Goal: Task Accomplishment & Management: Complete application form

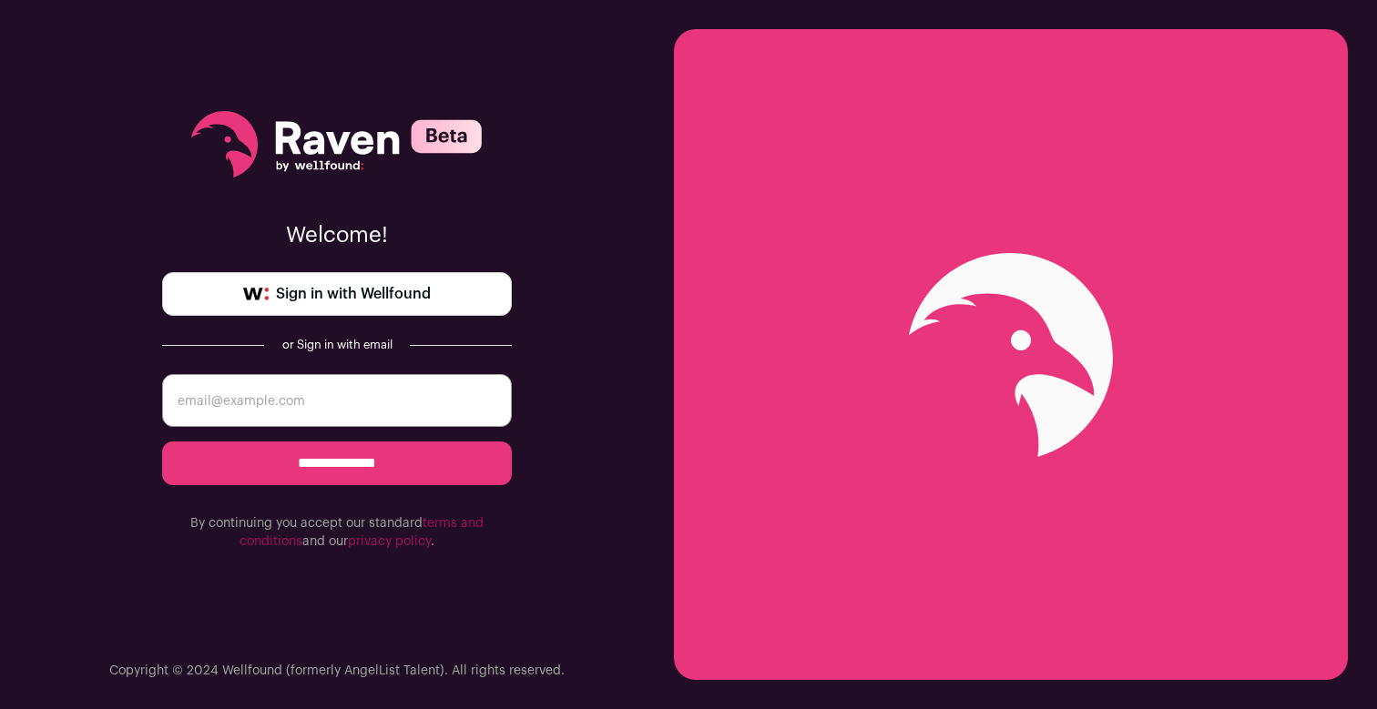
click at [404, 301] on span "Sign in with Wellfound" at bounding box center [353, 294] width 155 height 22
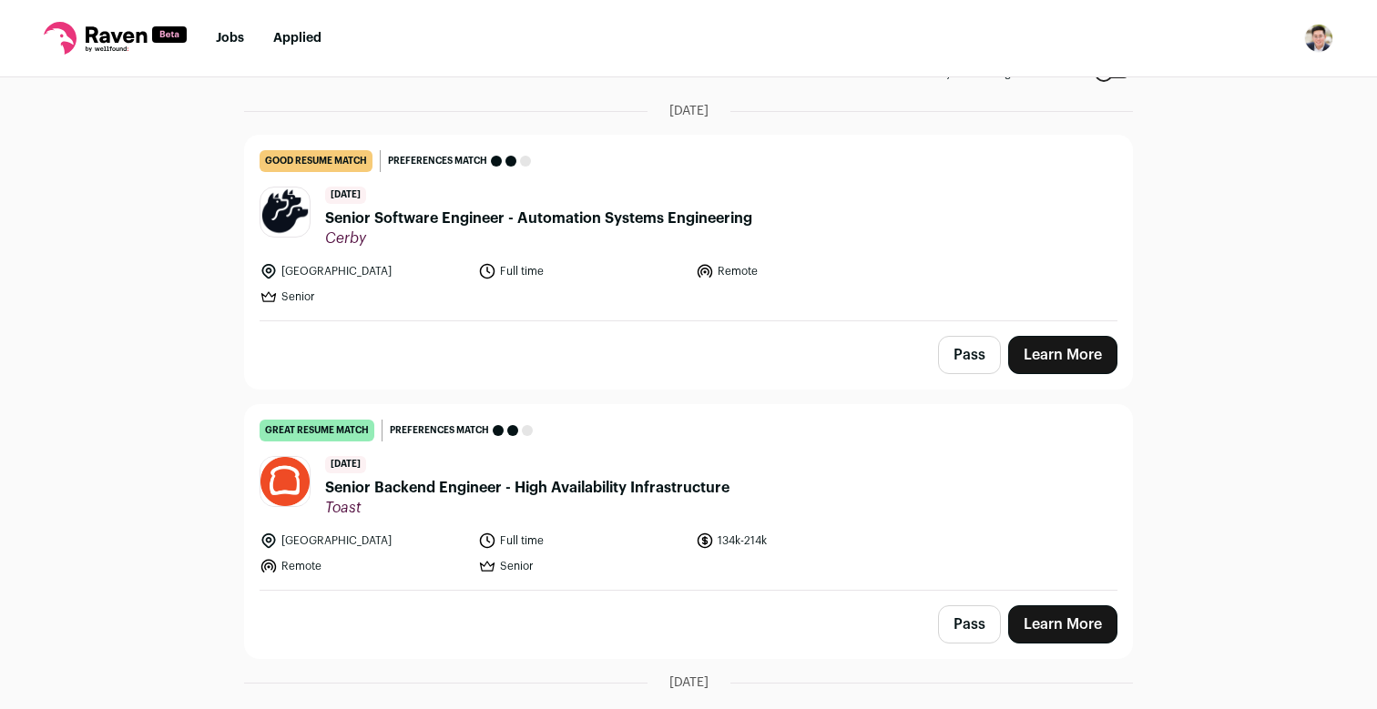
scroll to position [128, 0]
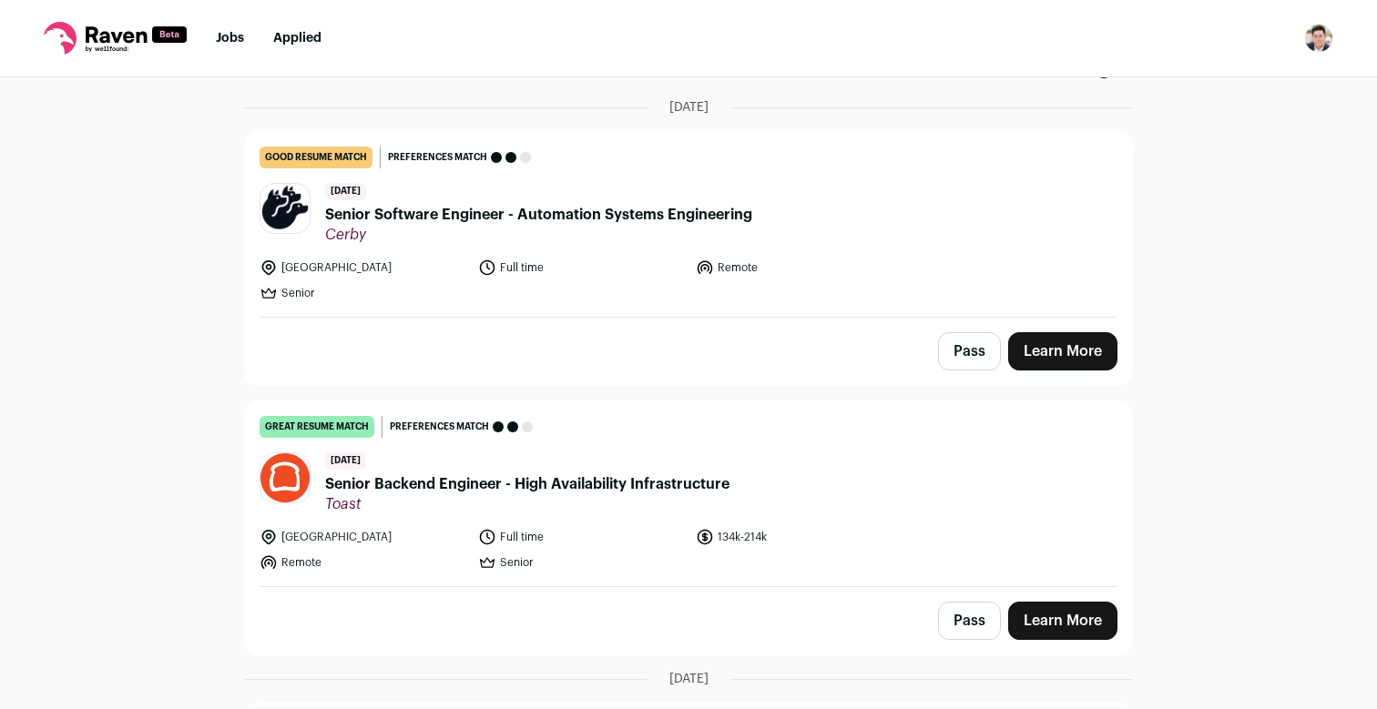
click at [602, 484] on span "Senior Backend Engineer - High Availability Infrastructure" at bounding box center [527, 485] width 404 height 22
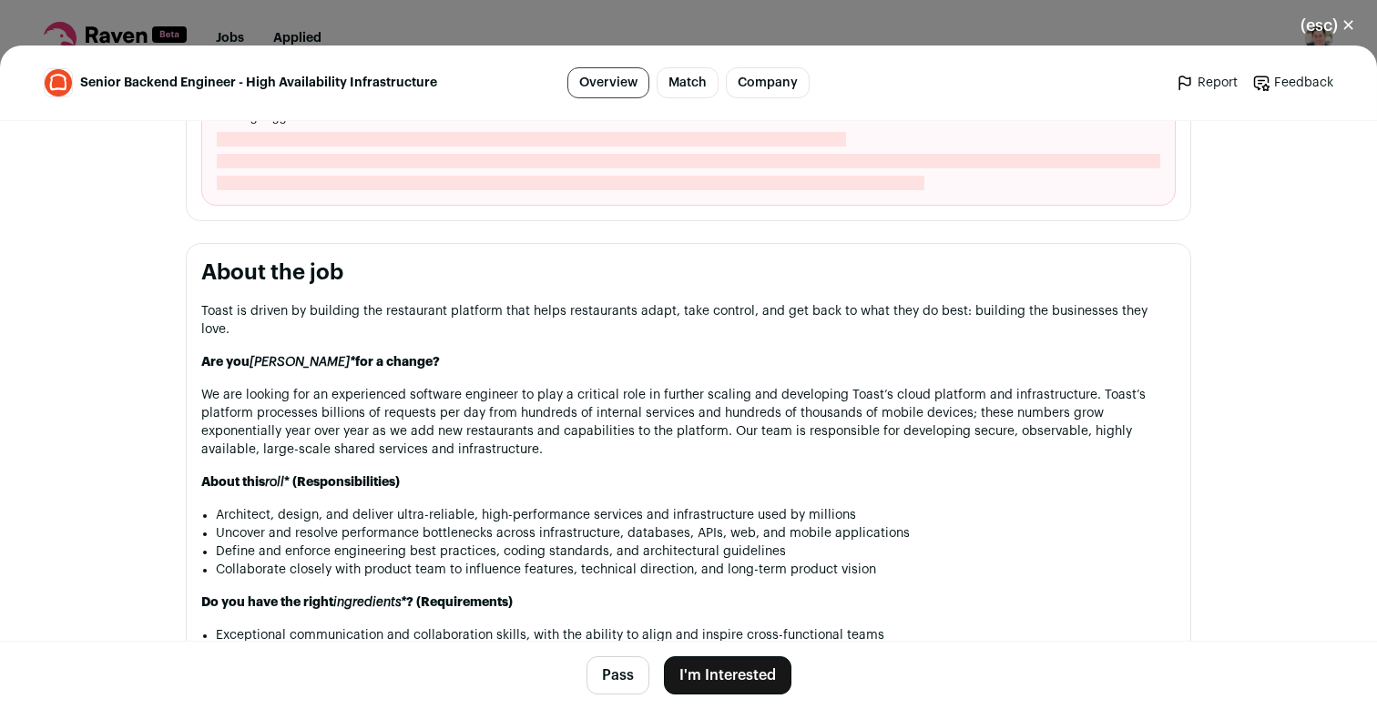
scroll to position [724, 0]
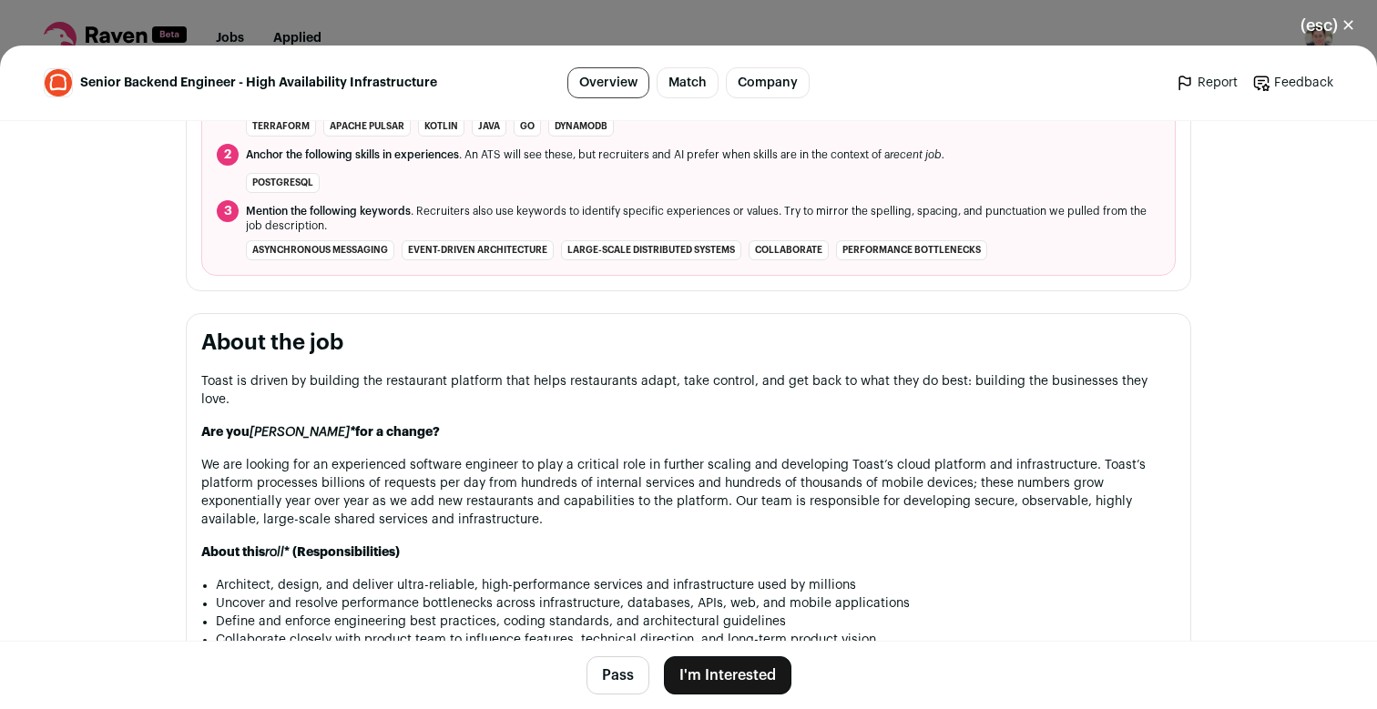
click at [738, 669] on button "I'm Interested" at bounding box center [727, 676] width 127 height 38
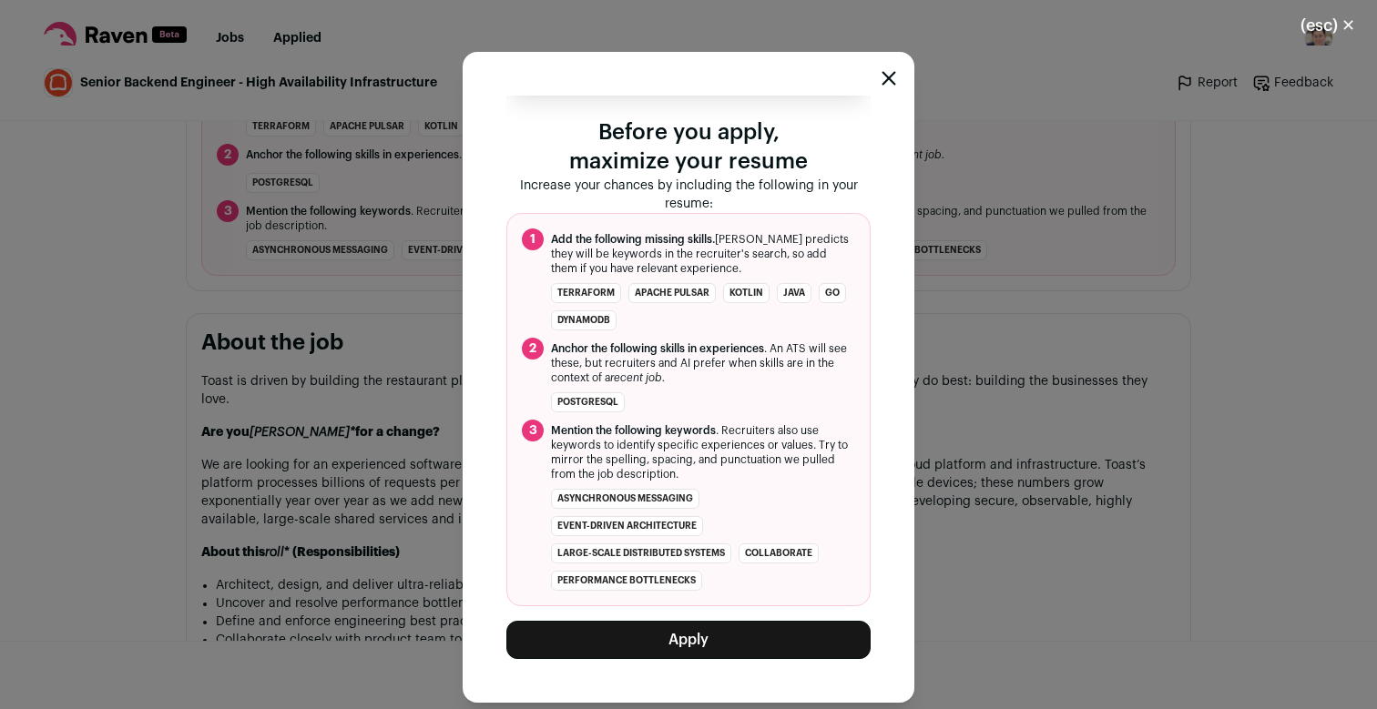
scroll to position [108, 0]
click at [639, 474] on span "Mention the following keywords . Recruiters also use keywords to identify speci…" at bounding box center [703, 452] width 304 height 58
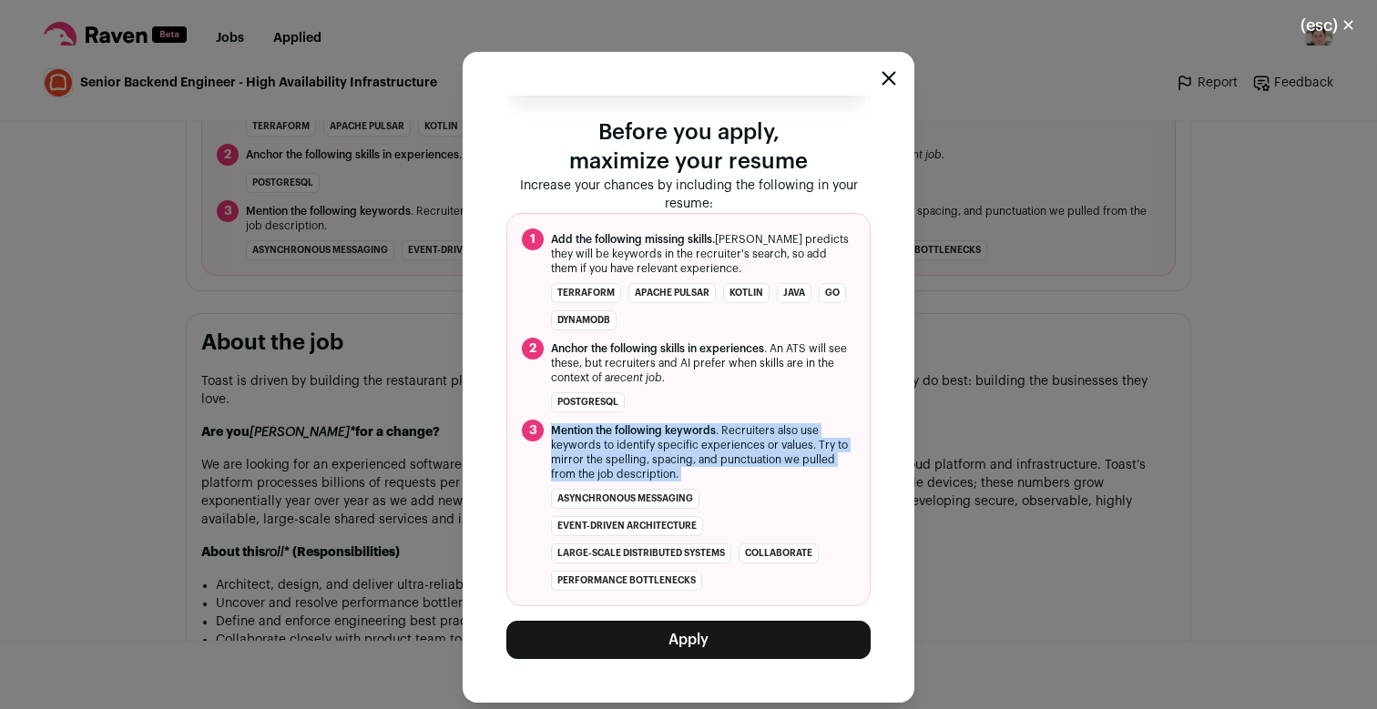
click at [639, 474] on span "Mention the following keywords . Recruiters also use keywords to identify speci…" at bounding box center [703, 452] width 304 height 58
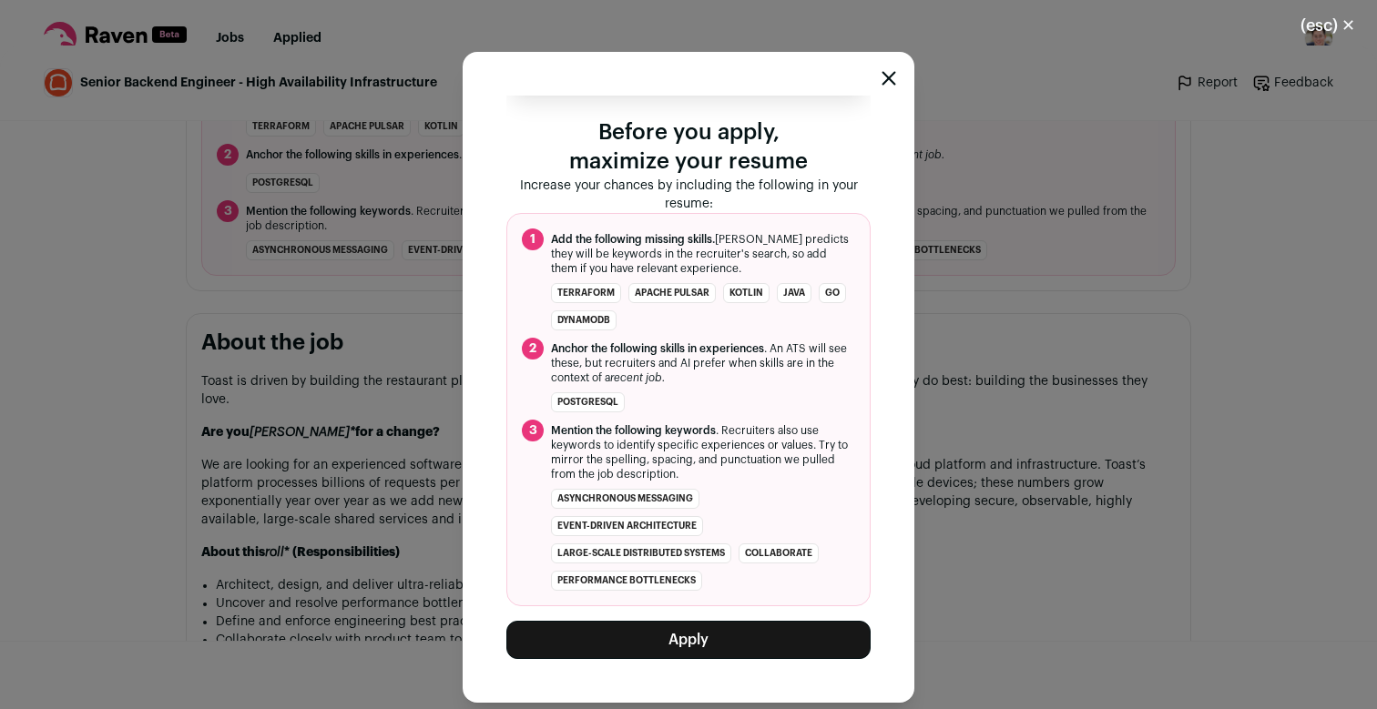
click at [676, 468] on span "Mention the following keywords . Recruiters also use keywords to identify speci…" at bounding box center [703, 452] width 304 height 58
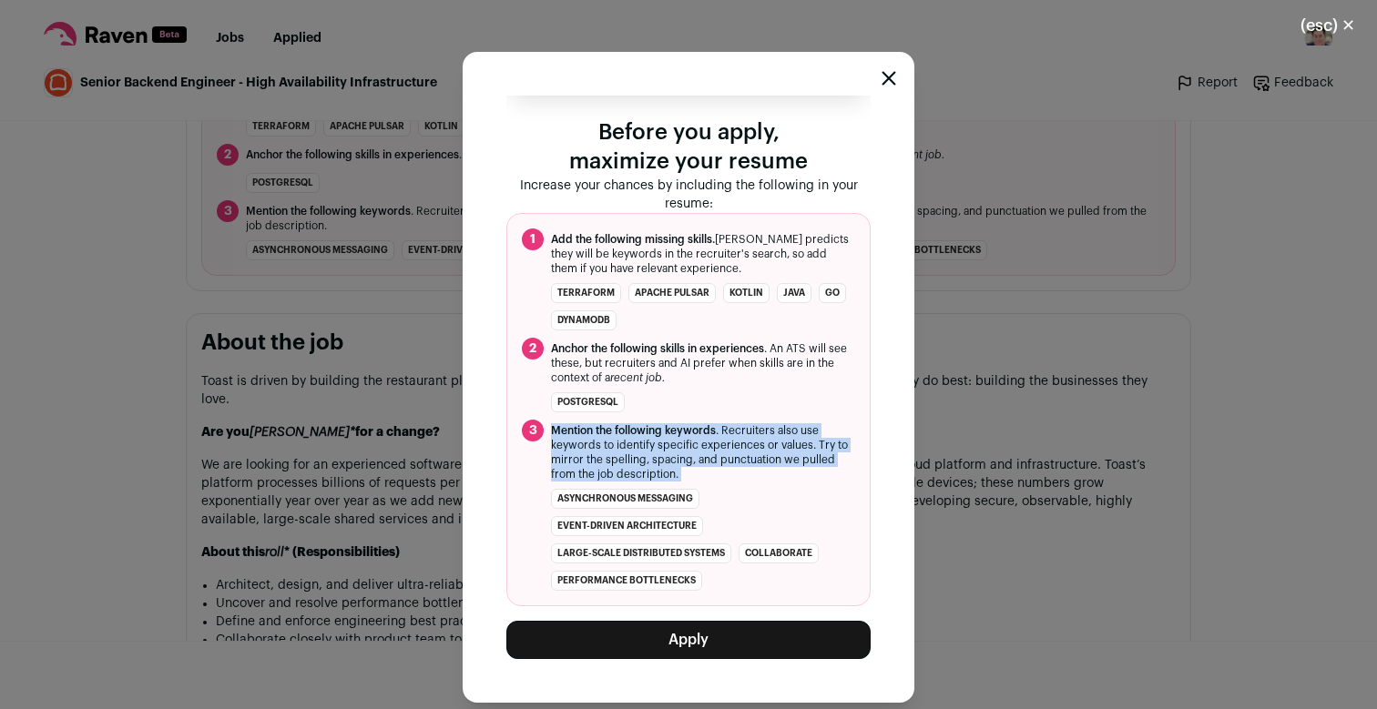
click at [676, 468] on span "Mention the following keywords . Recruiters also use keywords to identify speci…" at bounding box center [703, 452] width 304 height 58
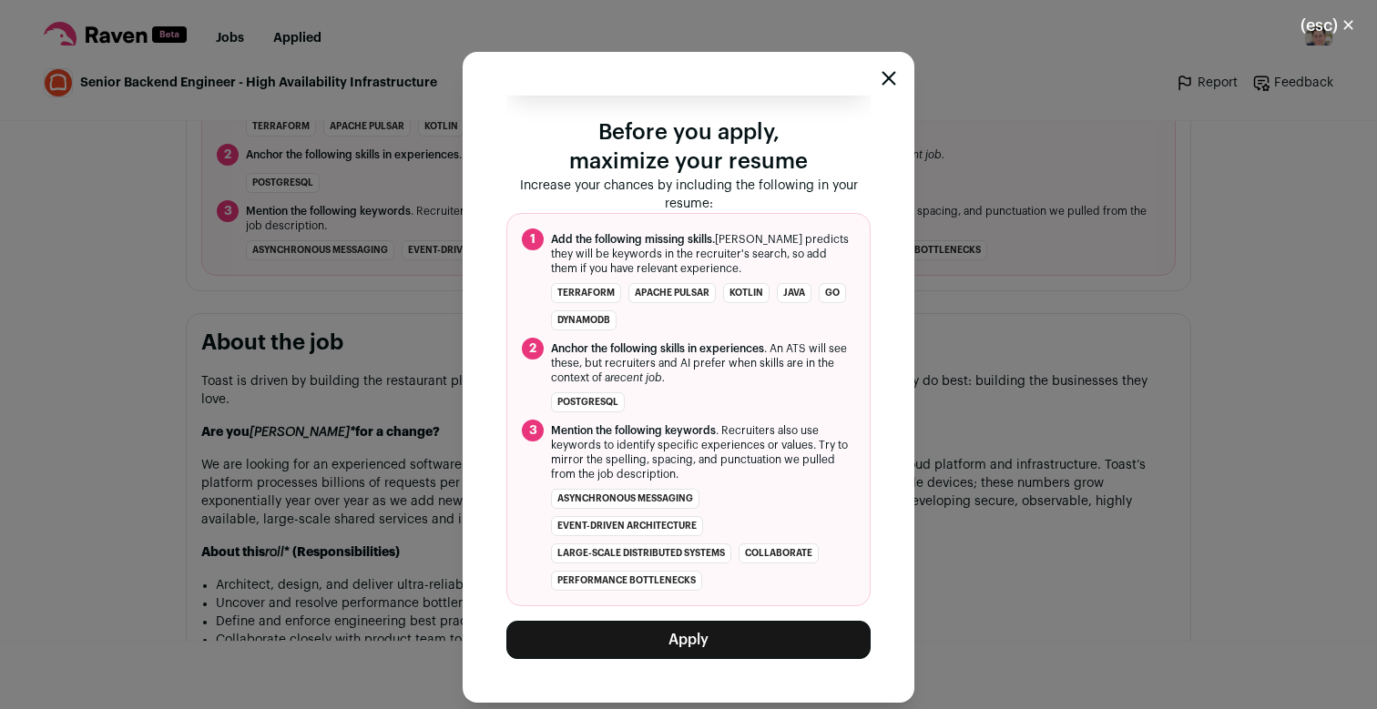
click at [707, 510] on ul "asynchronous messaging event-driven architecture large-scale distributed system…" at bounding box center [703, 540] width 304 height 102
click at [723, 494] on ul "asynchronous messaging event-driven architecture large-scale distributed system…" at bounding box center [703, 540] width 304 height 102
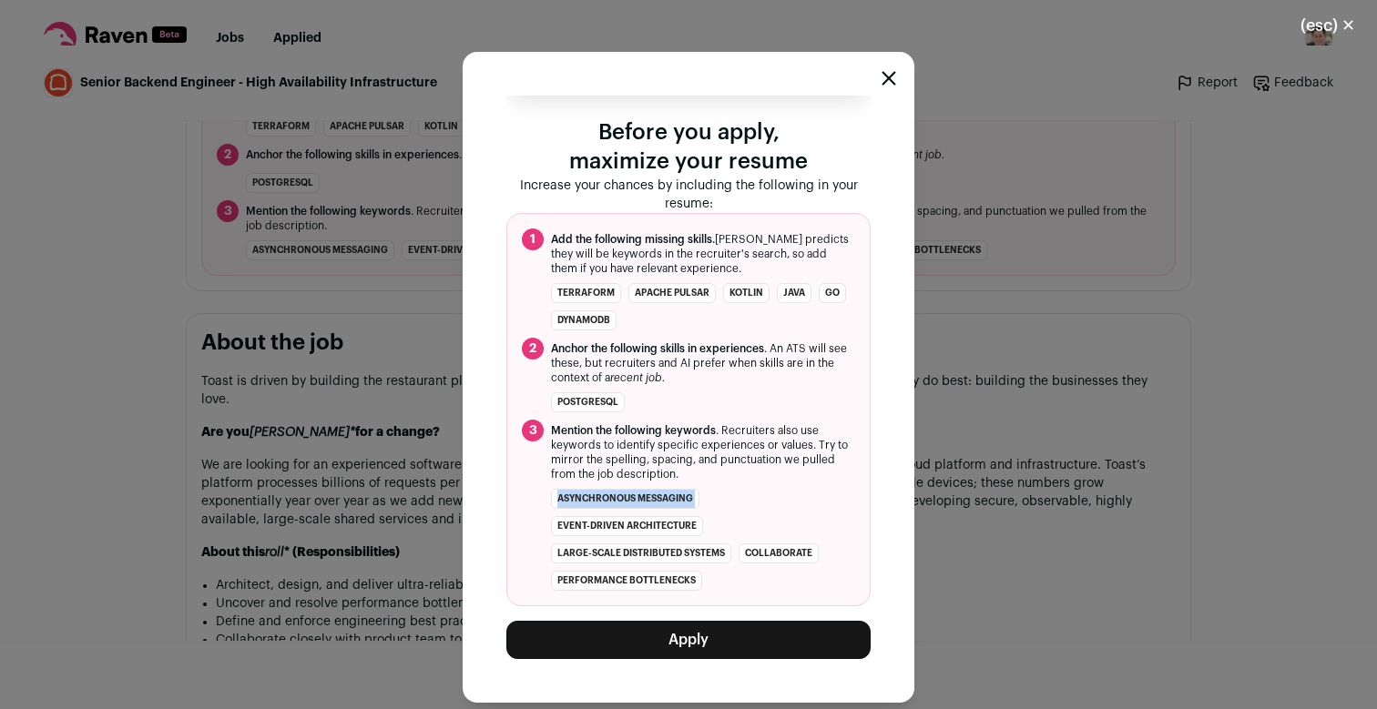
click at [723, 494] on ul "asynchronous messaging event-driven architecture large-scale distributed system…" at bounding box center [703, 540] width 304 height 102
click at [726, 552] on li "large-scale distributed systems" at bounding box center [641, 554] width 180 height 20
click at [739, 576] on ul "asynchronous messaging event-driven architecture large-scale distributed system…" at bounding box center [703, 540] width 304 height 102
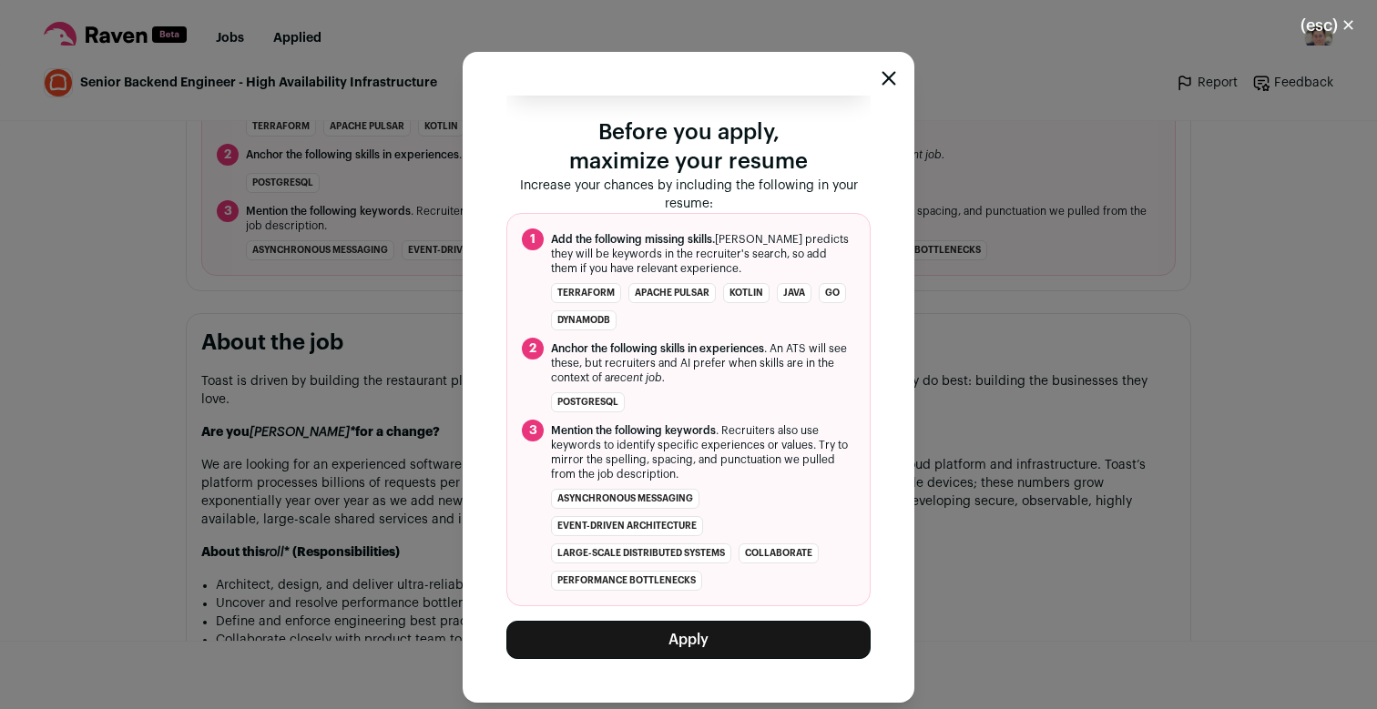
click at [739, 576] on ul "asynchronous messaging event-driven architecture large-scale distributed system…" at bounding box center [703, 540] width 304 height 102
click at [832, 543] on ul "asynchronous messaging event-driven architecture large-scale distributed system…" at bounding box center [703, 540] width 304 height 102
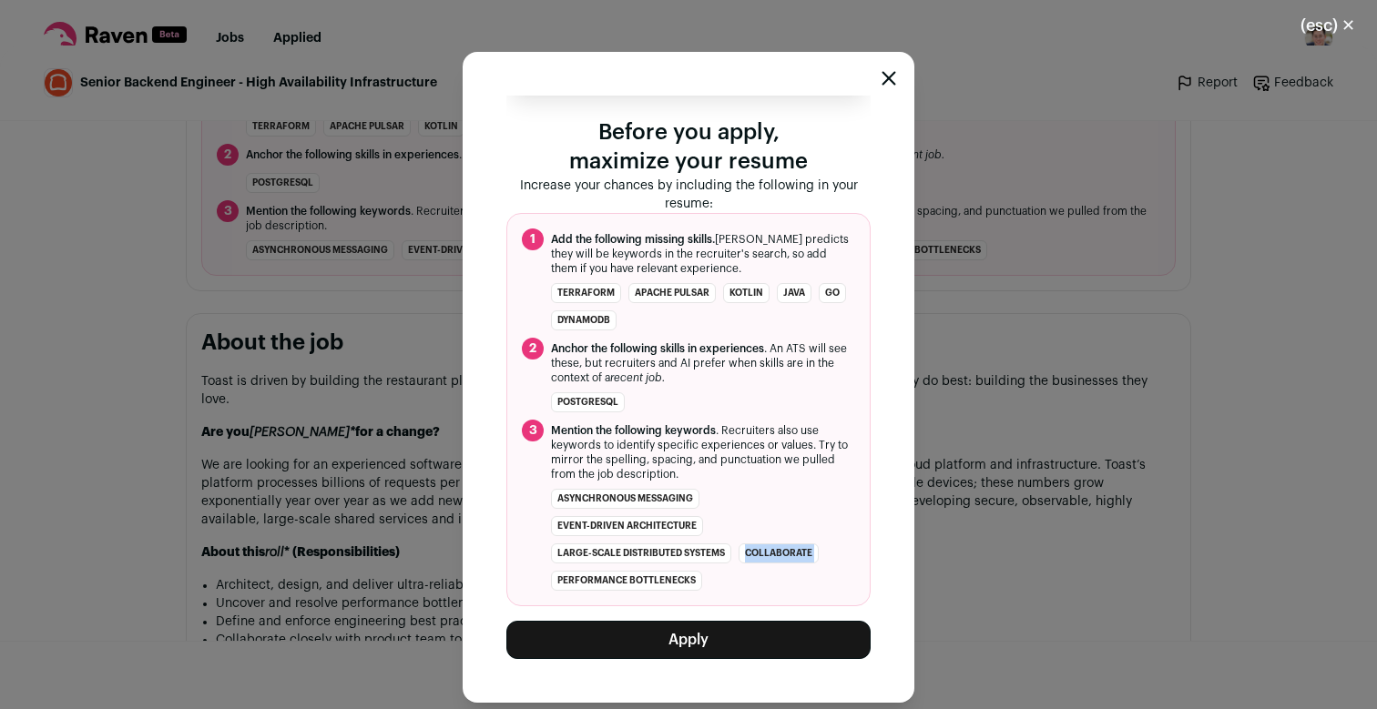
click at [812, 539] on ul "asynchronous messaging event-driven architecture large-scale distributed system…" at bounding box center [703, 540] width 304 height 102
click at [812, 530] on ul "asynchronous messaging event-driven architecture large-scale distributed system…" at bounding box center [703, 540] width 304 height 102
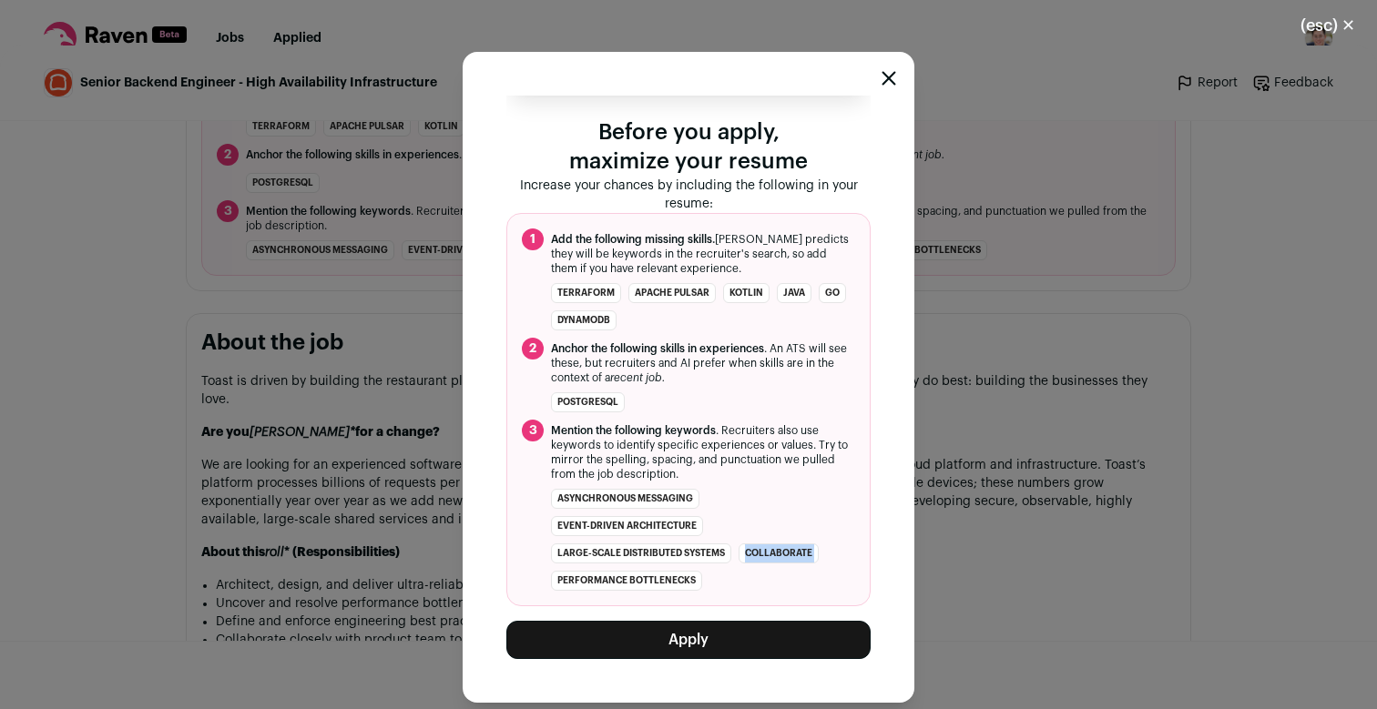
click at [812, 530] on ul "asynchronous messaging event-driven architecture large-scale distributed system…" at bounding box center [703, 540] width 304 height 102
click at [812, 521] on ul "asynchronous messaging event-driven architecture large-scale distributed system…" at bounding box center [703, 540] width 304 height 102
click at [813, 515] on ul "asynchronous messaging event-driven architecture large-scale distributed system…" at bounding box center [703, 540] width 304 height 102
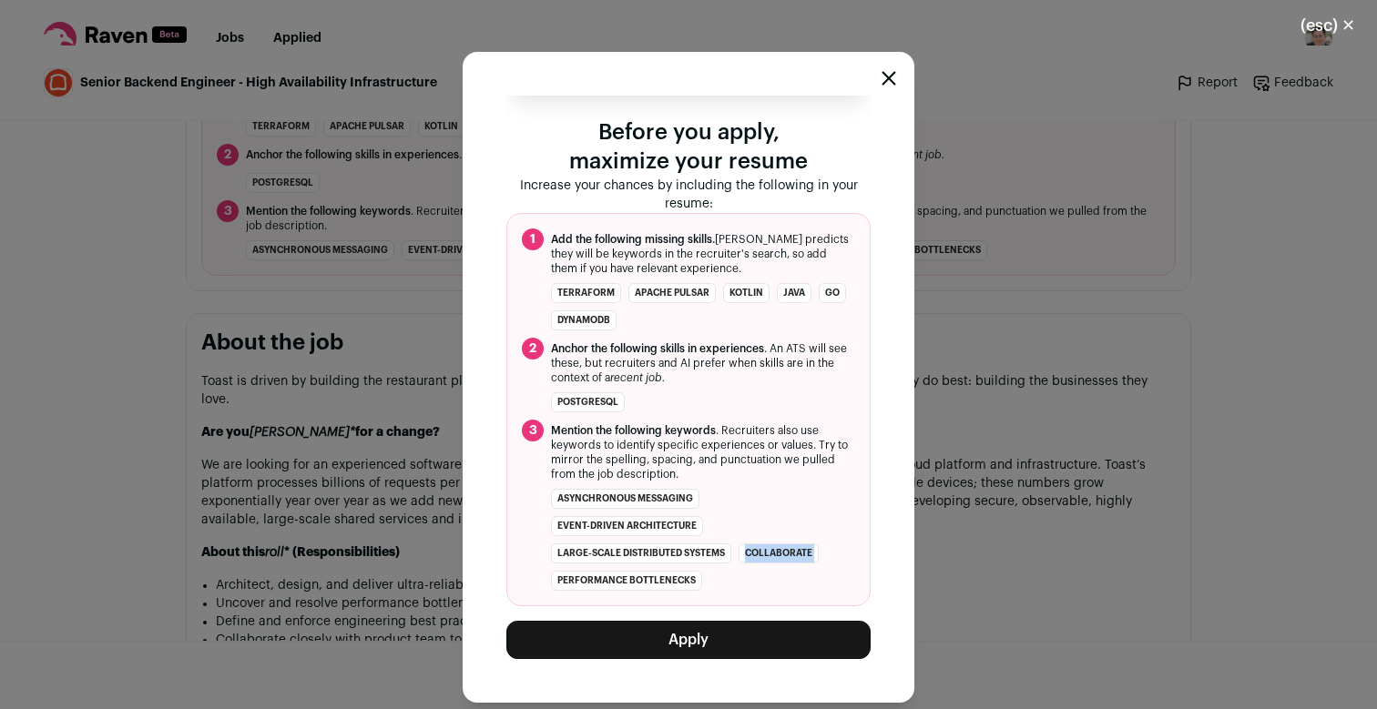
click at [813, 504] on ul "asynchronous messaging event-driven architecture large-scale distributed system…" at bounding box center [703, 540] width 304 height 102
click at [813, 487] on ol "1 Add the following missing skills. [PERSON_NAME] predicts they will be keyword…" at bounding box center [688, 409] width 364 height 393
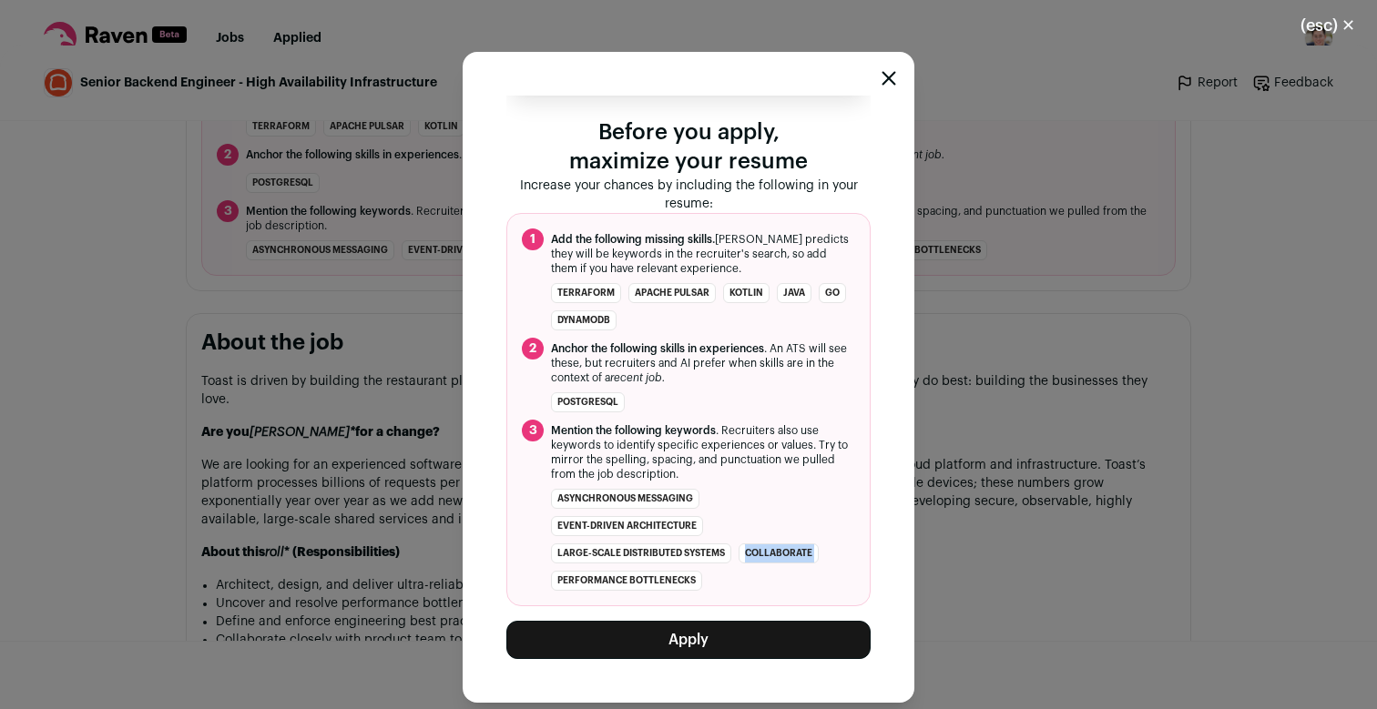
click at [813, 487] on ol "1 Add the following missing skills. [PERSON_NAME] predicts they will be keyword…" at bounding box center [688, 409] width 364 height 393
click at [814, 474] on span "Mention the following keywords . Recruiters also use keywords to identify speci…" at bounding box center [703, 452] width 304 height 58
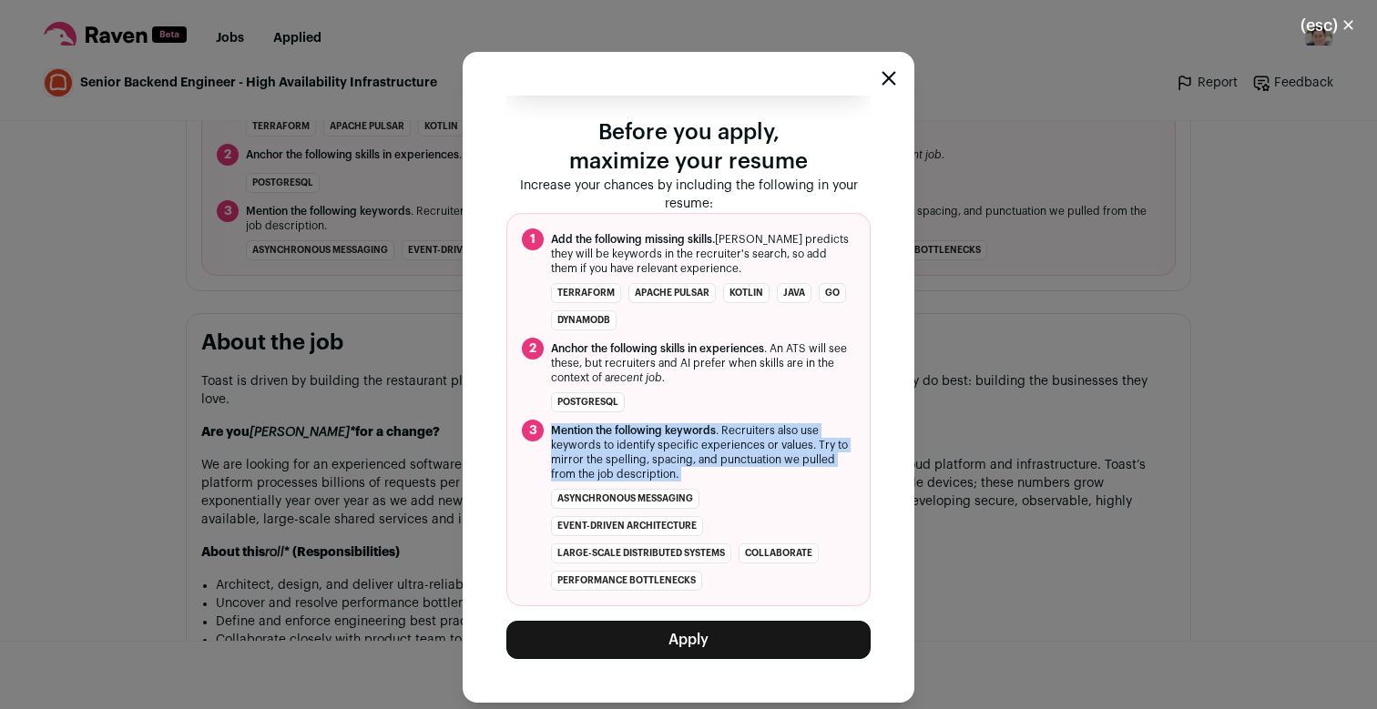
click at [814, 474] on span "Mention the following keywords . Recruiters also use keywords to identify speci…" at bounding box center [703, 452] width 304 height 58
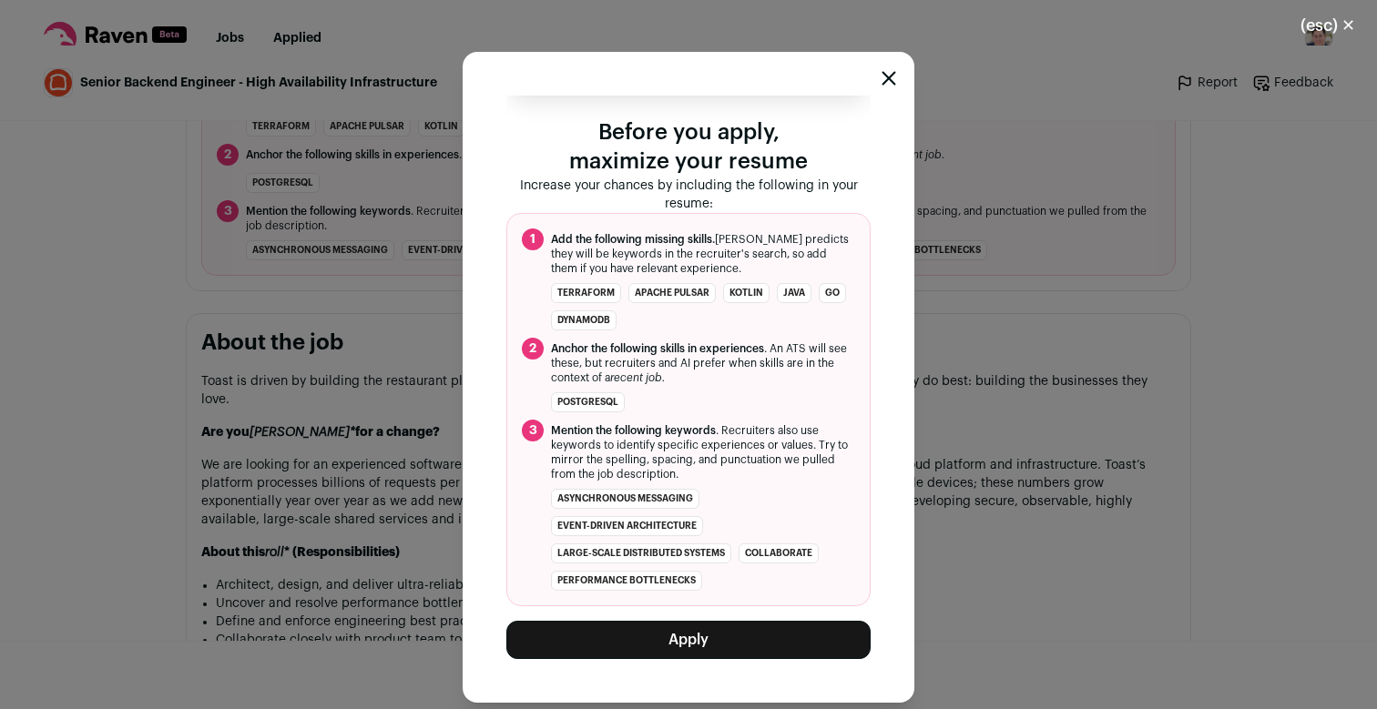
click at [840, 497] on ul "asynchronous messaging event-driven architecture large-scale distributed system…" at bounding box center [703, 540] width 304 height 102
click at [800, 418] on ol "1 Add the following missing skills. [PERSON_NAME] predicts they will be keyword…" at bounding box center [688, 409] width 364 height 393
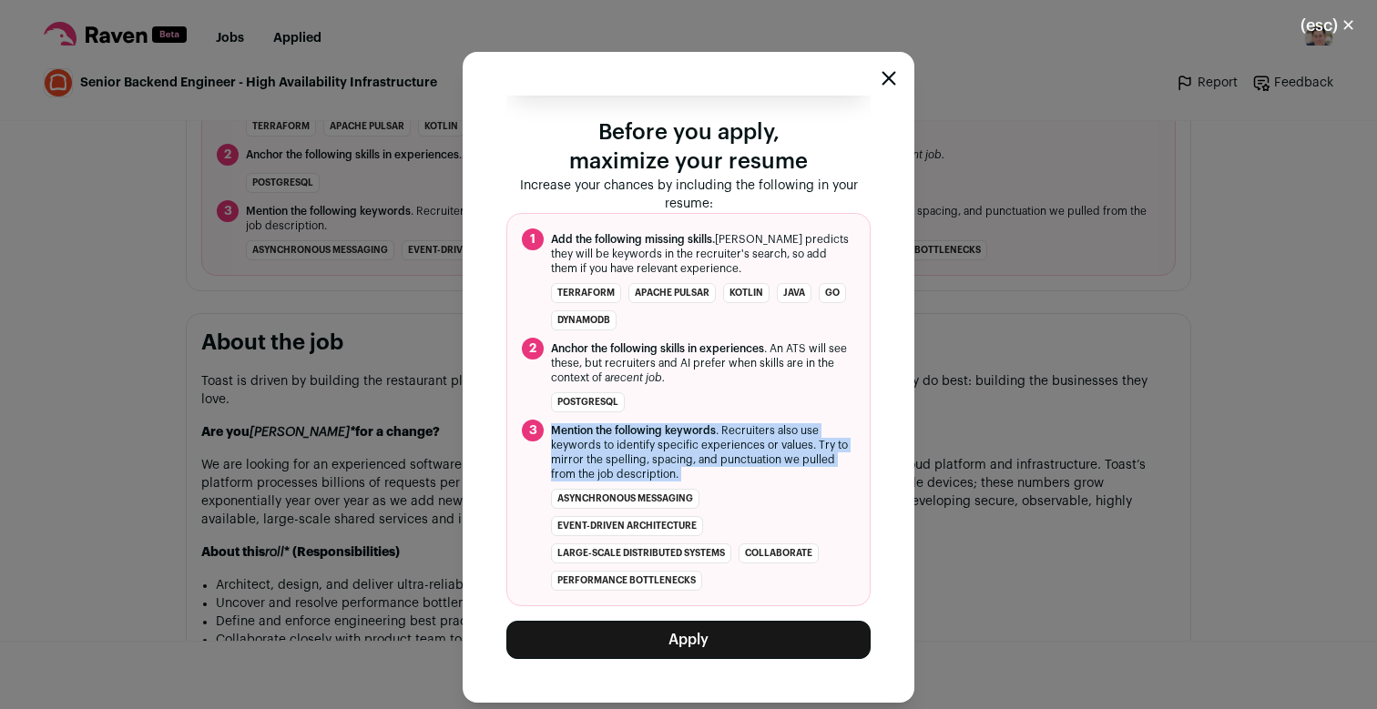
click at [800, 418] on ol "1 Add the following missing skills. [PERSON_NAME] predicts they will be keyword…" at bounding box center [688, 409] width 364 height 393
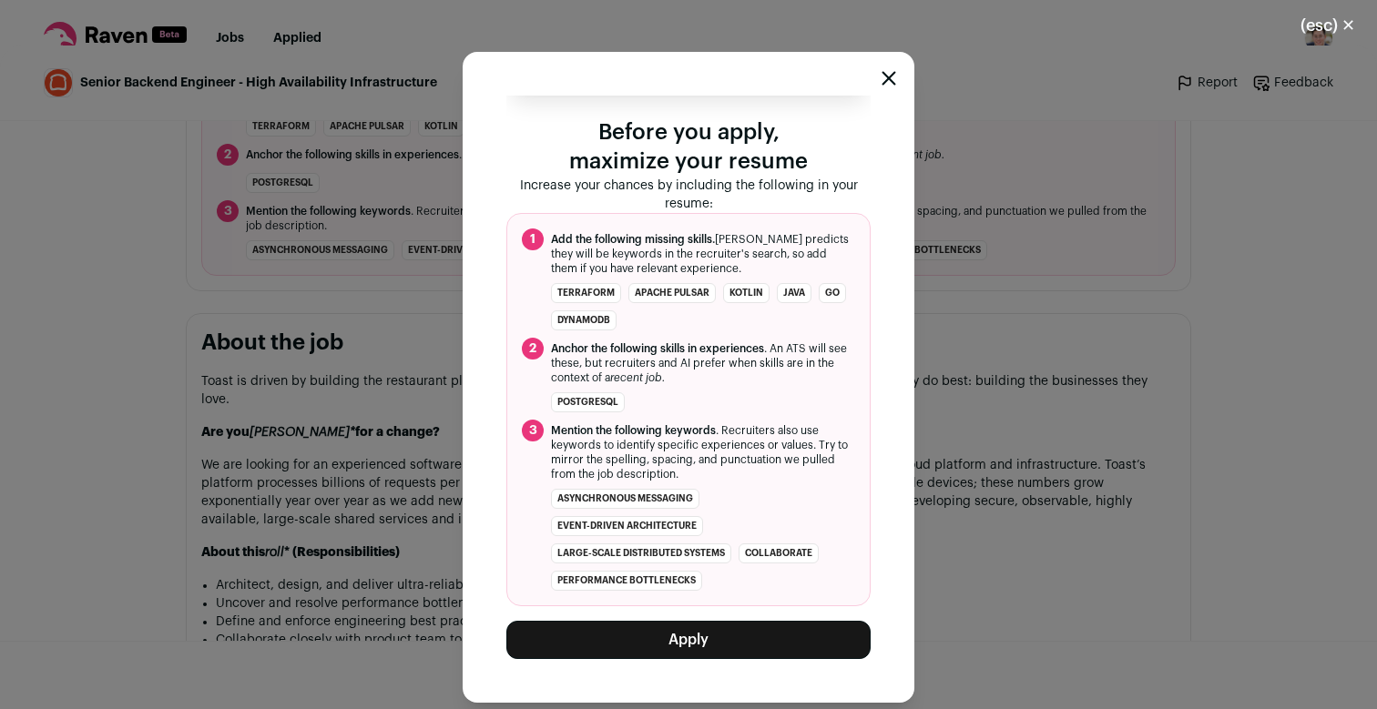
click at [804, 385] on ol "1 Add the following missing skills. [PERSON_NAME] predicts they will be keyword…" at bounding box center [688, 409] width 364 height 393
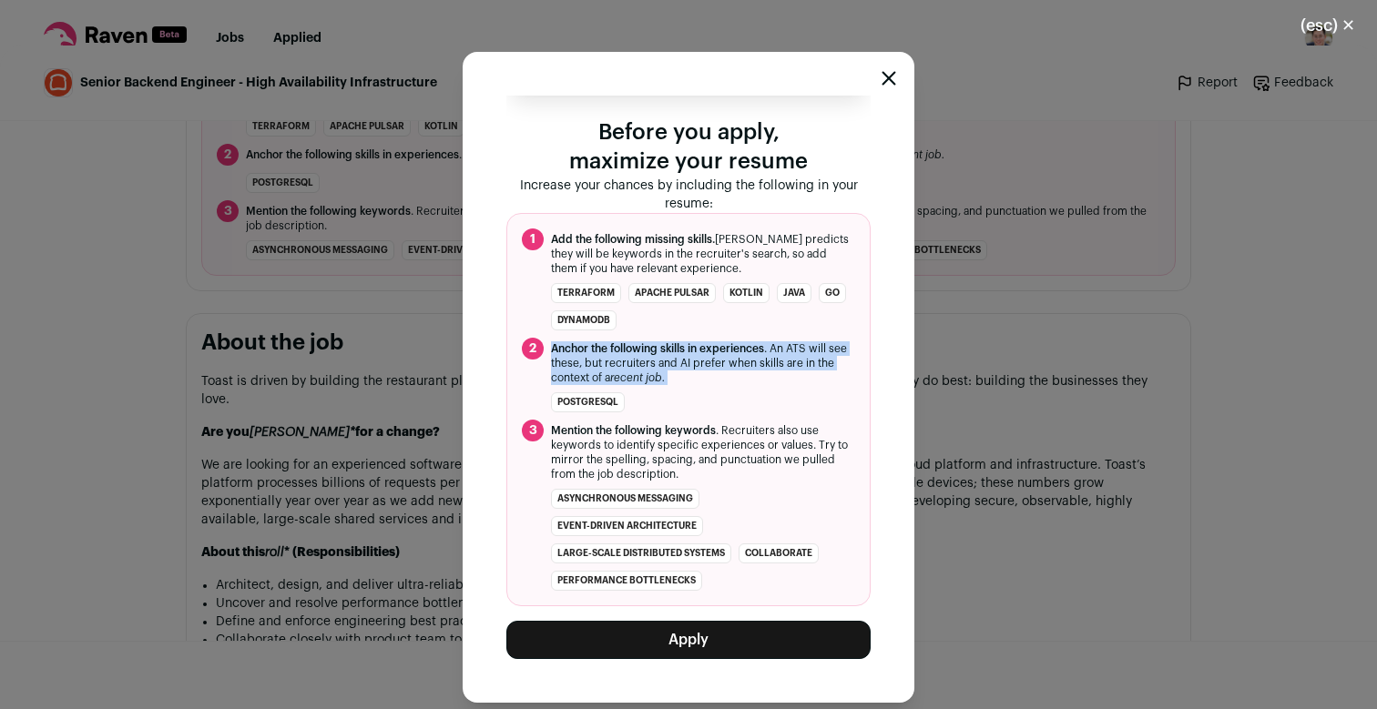
click at [804, 385] on ol "1 Add the following missing skills. [PERSON_NAME] predicts they will be keyword…" at bounding box center [688, 409] width 364 height 393
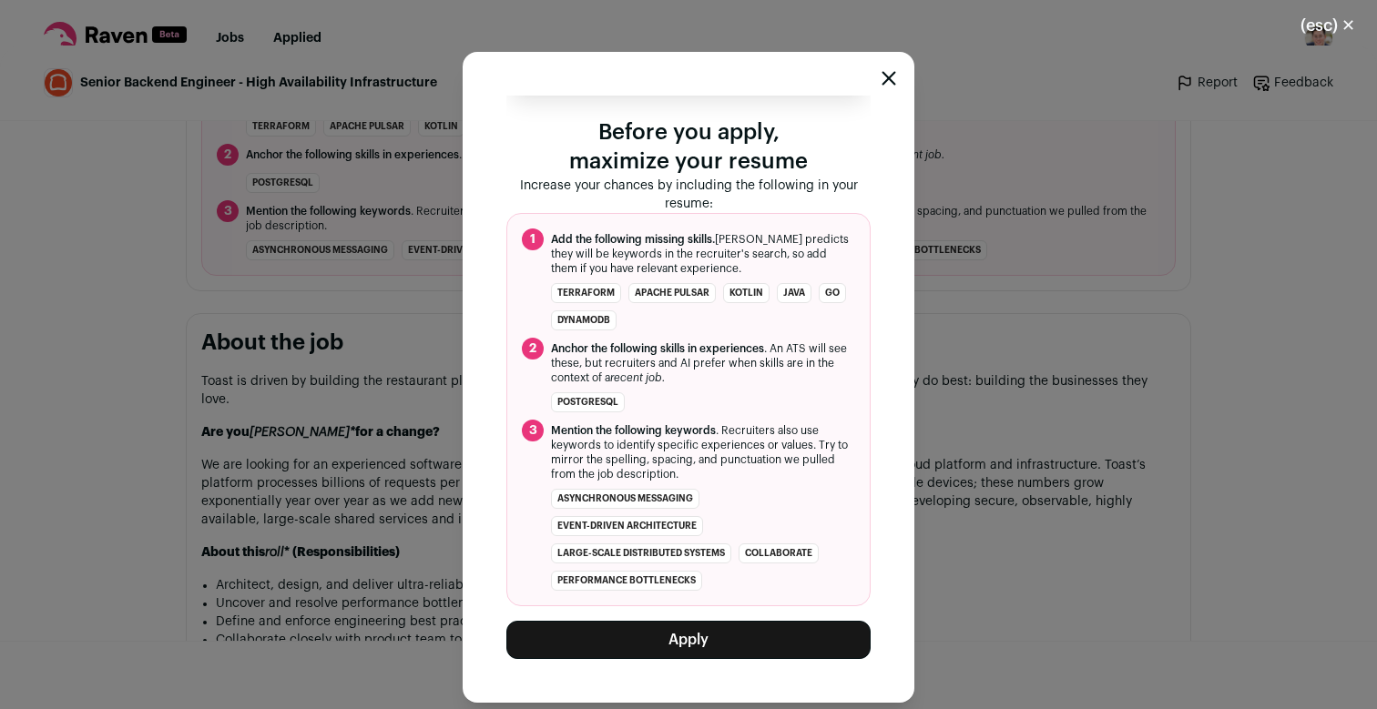
click at [816, 328] on ul "Terraform Apache Pulsar Kotlin Java Go DynamoDB" at bounding box center [703, 306] width 304 height 47
click at [828, 261] on span "Add the following missing skills. [PERSON_NAME] predicts they will be keywords …" at bounding box center [703, 254] width 304 height 44
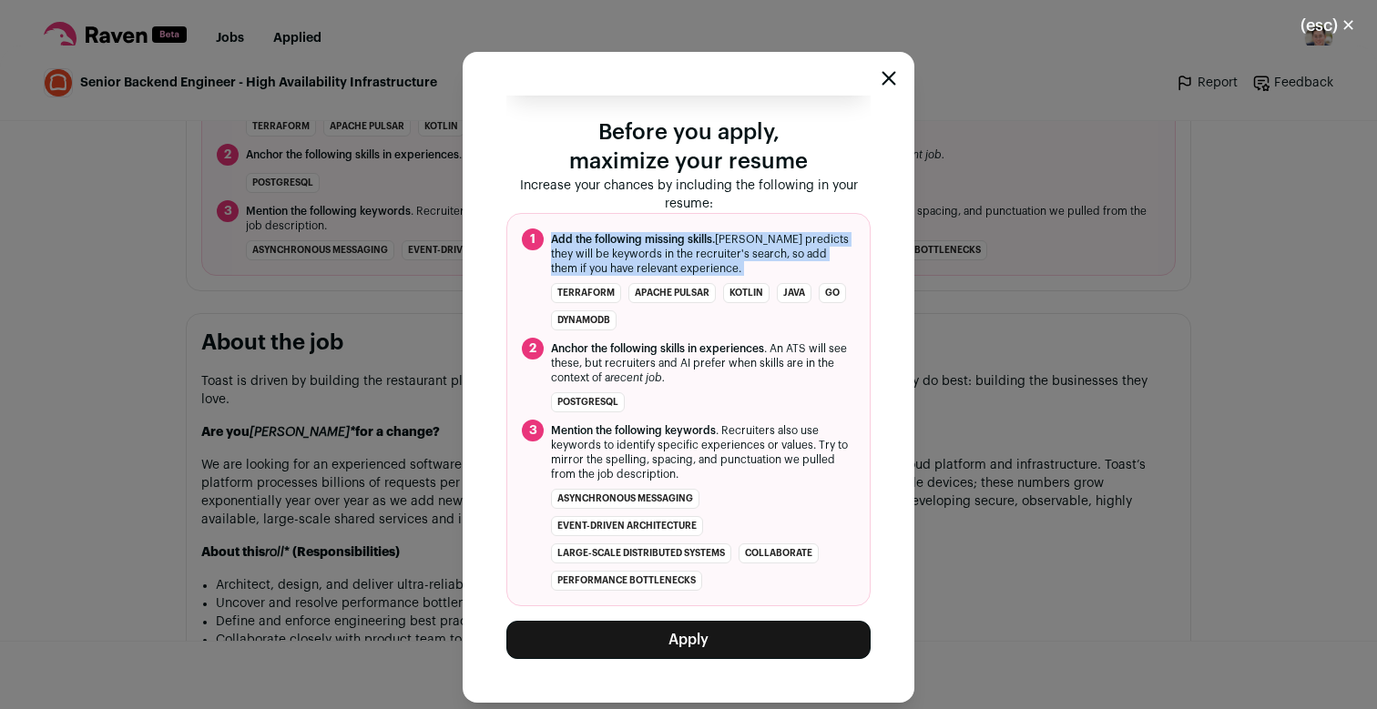
click at [828, 261] on span "Add the following missing skills. [PERSON_NAME] predicts they will be keywords …" at bounding box center [703, 254] width 304 height 44
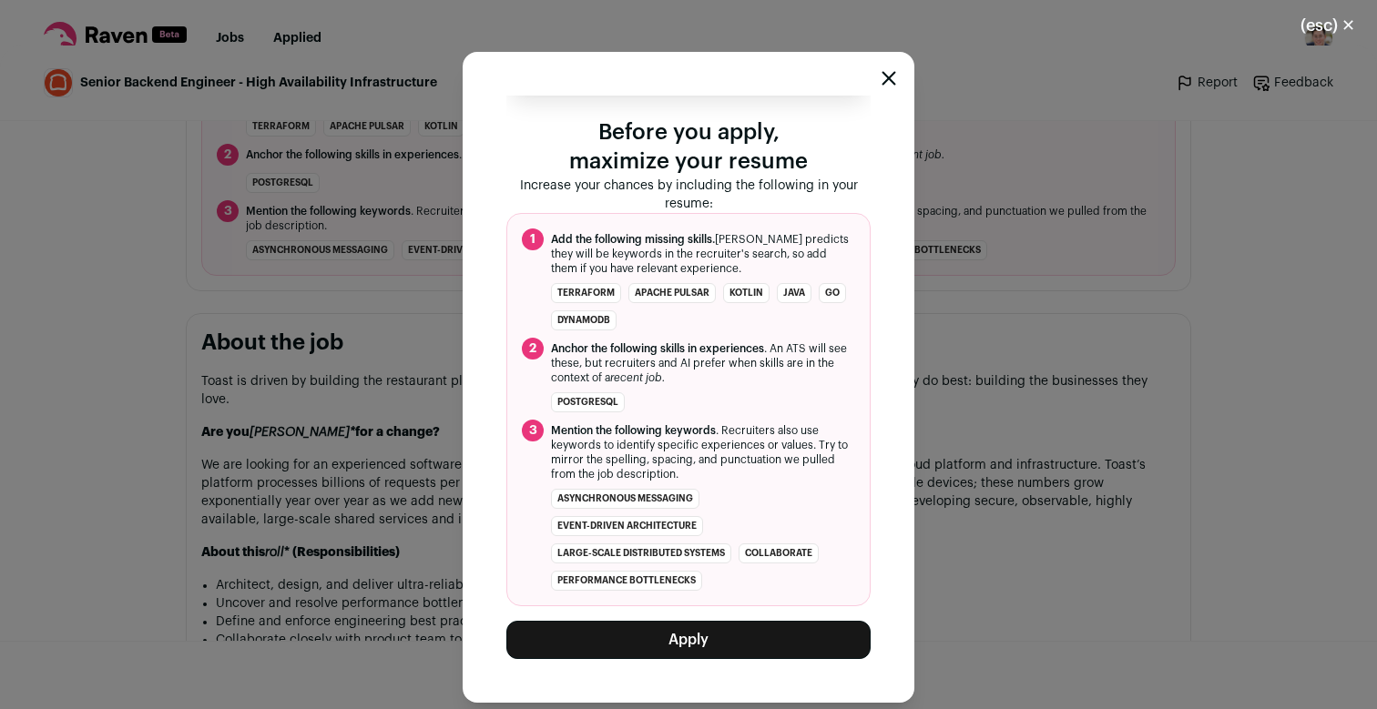
click at [820, 332] on ol "1 Add the following missing skills. [PERSON_NAME] predicts they will be keyword…" at bounding box center [688, 409] width 364 height 393
click at [820, 369] on span "Anchor the following skills in experiences . An ATS will see these, but recruit…" at bounding box center [703, 363] width 304 height 44
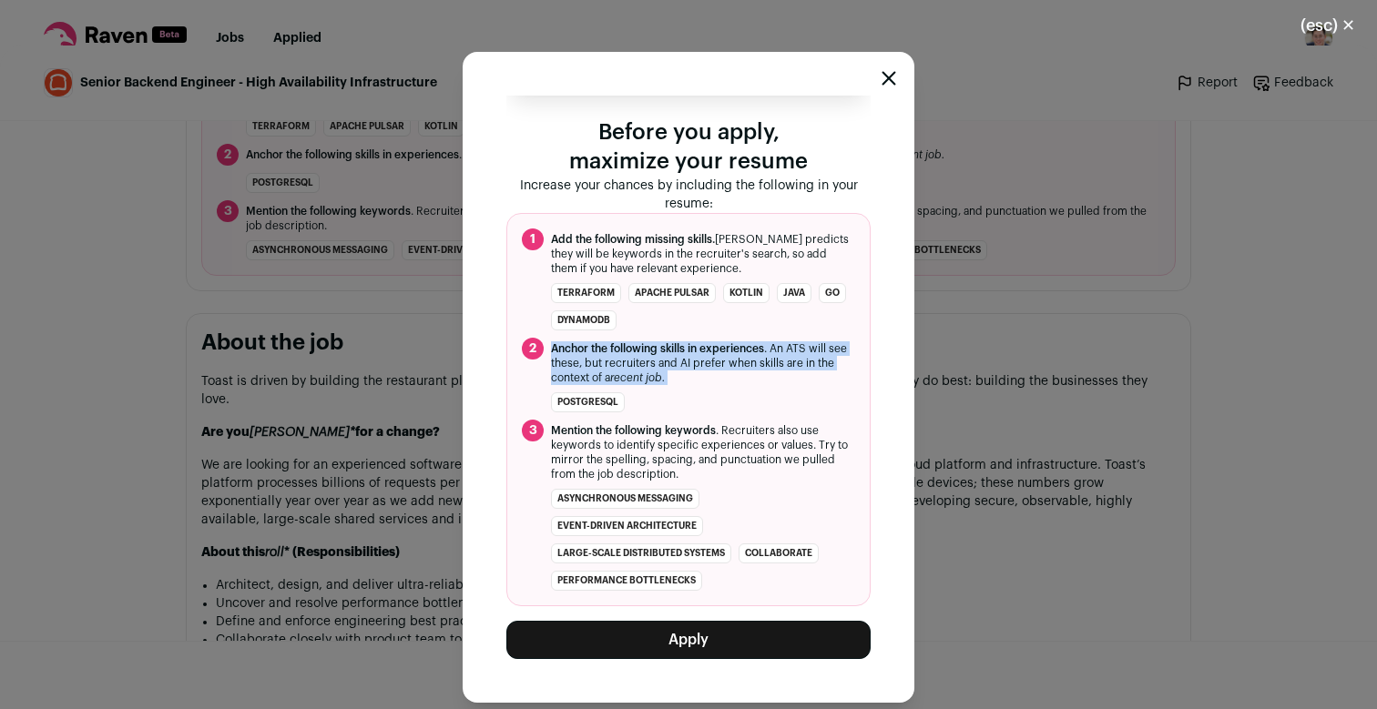
click at [820, 369] on span "Anchor the following skills in experiences . An ATS will see these, but recruit…" at bounding box center [703, 363] width 304 height 44
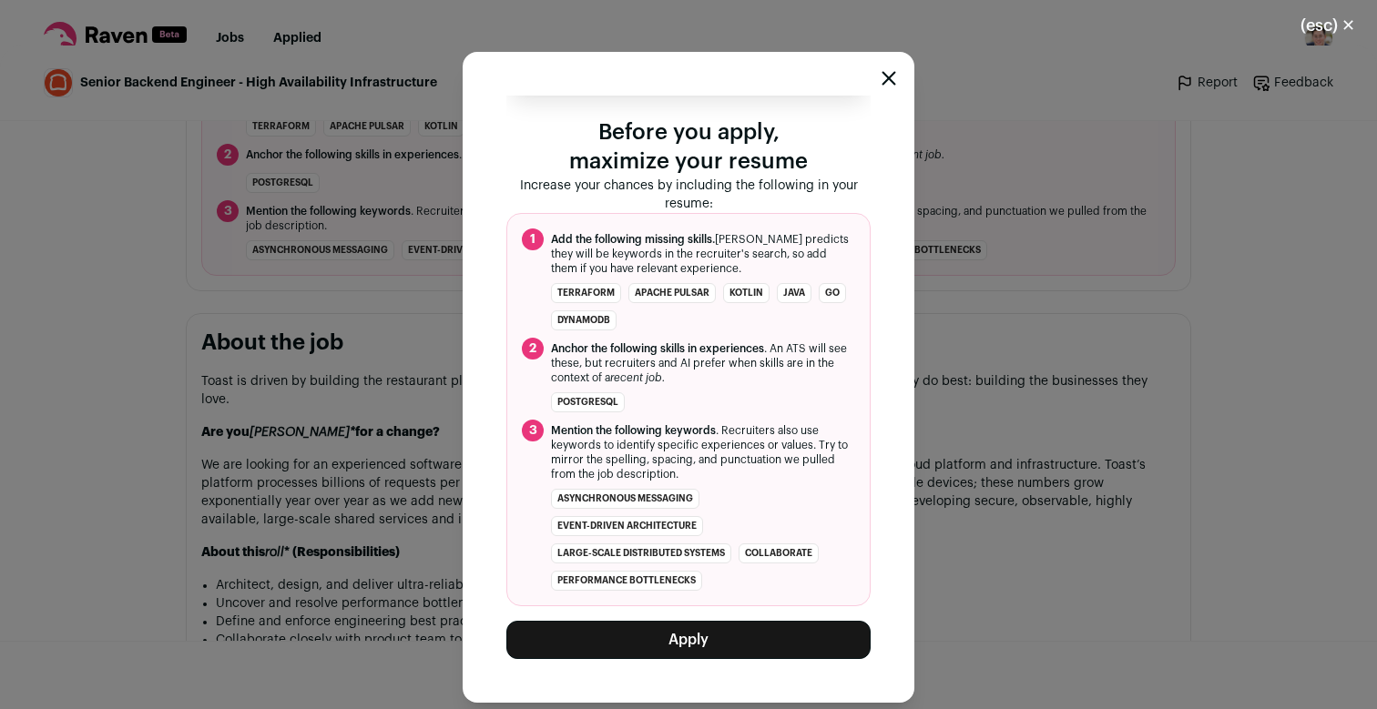
click at [820, 395] on li "PostgreSQL" at bounding box center [688, 402] width 333 height 20
click at [820, 412] on li "PostgreSQL" at bounding box center [688, 402] width 333 height 20
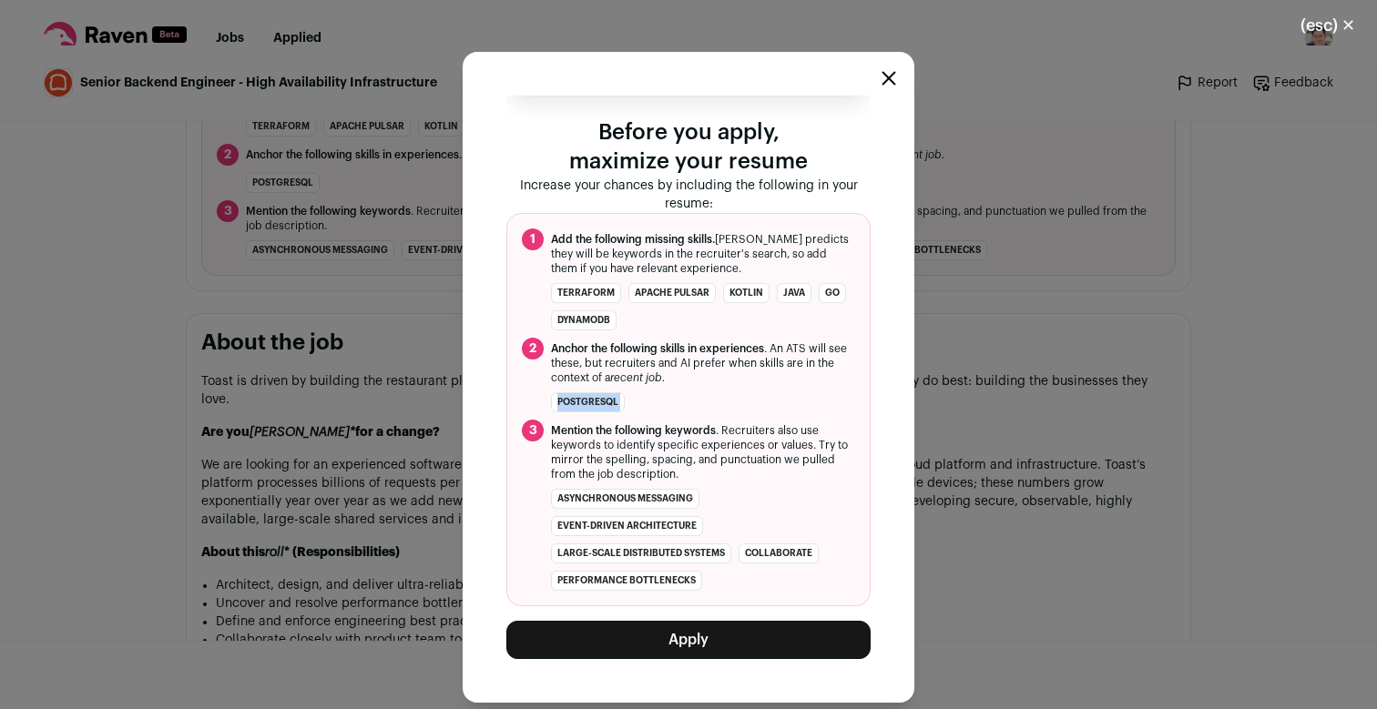
click at [820, 412] on li "PostgreSQL" at bounding box center [688, 402] width 333 height 20
click at [821, 430] on span "Mention the following keywords . Recruiters also use keywords to identify speci…" at bounding box center [703, 452] width 304 height 58
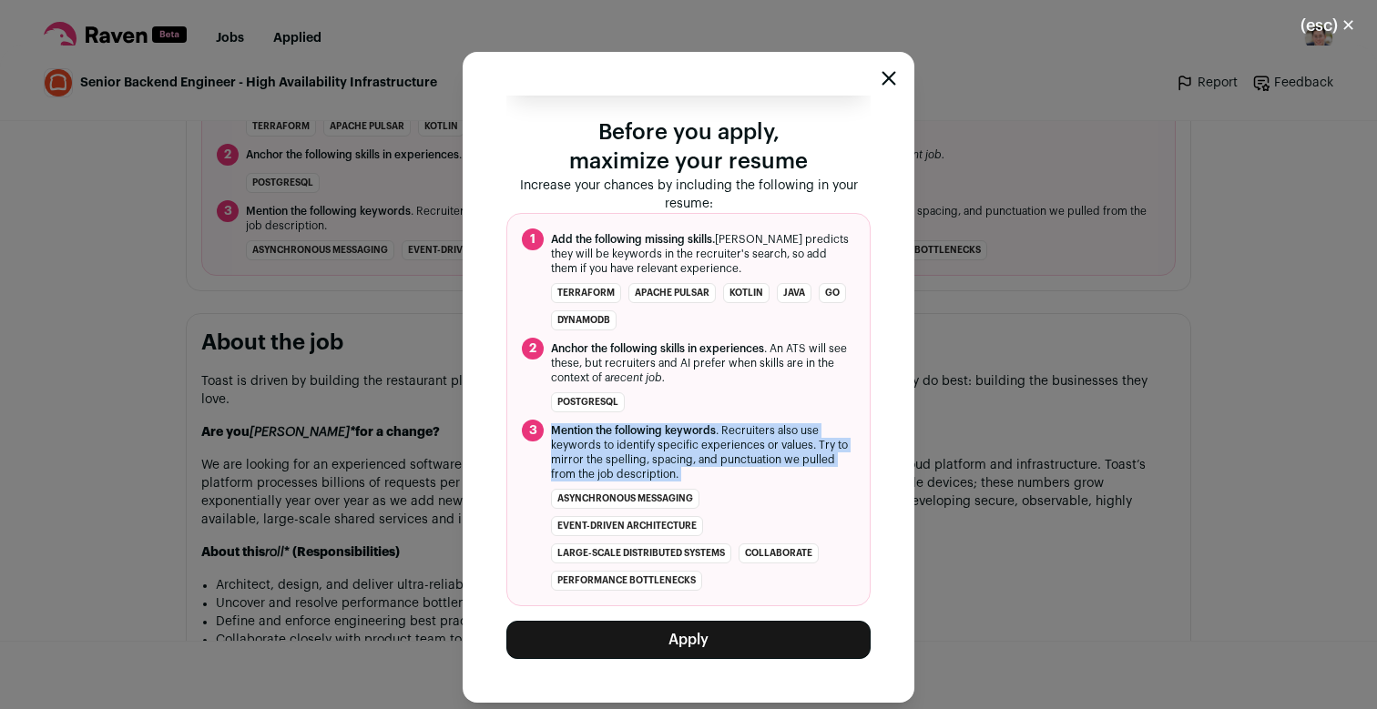
click at [821, 430] on span "Mention the following keywords . Recruiters also use keywords to identify speci…" at bounding box center [703, 452] width 304 height 58
click at [822, 454] on span "Mention the following keywords . Recruiters also use keywords to identify speci…" at bounding box center [703, 452] width 304 height 58
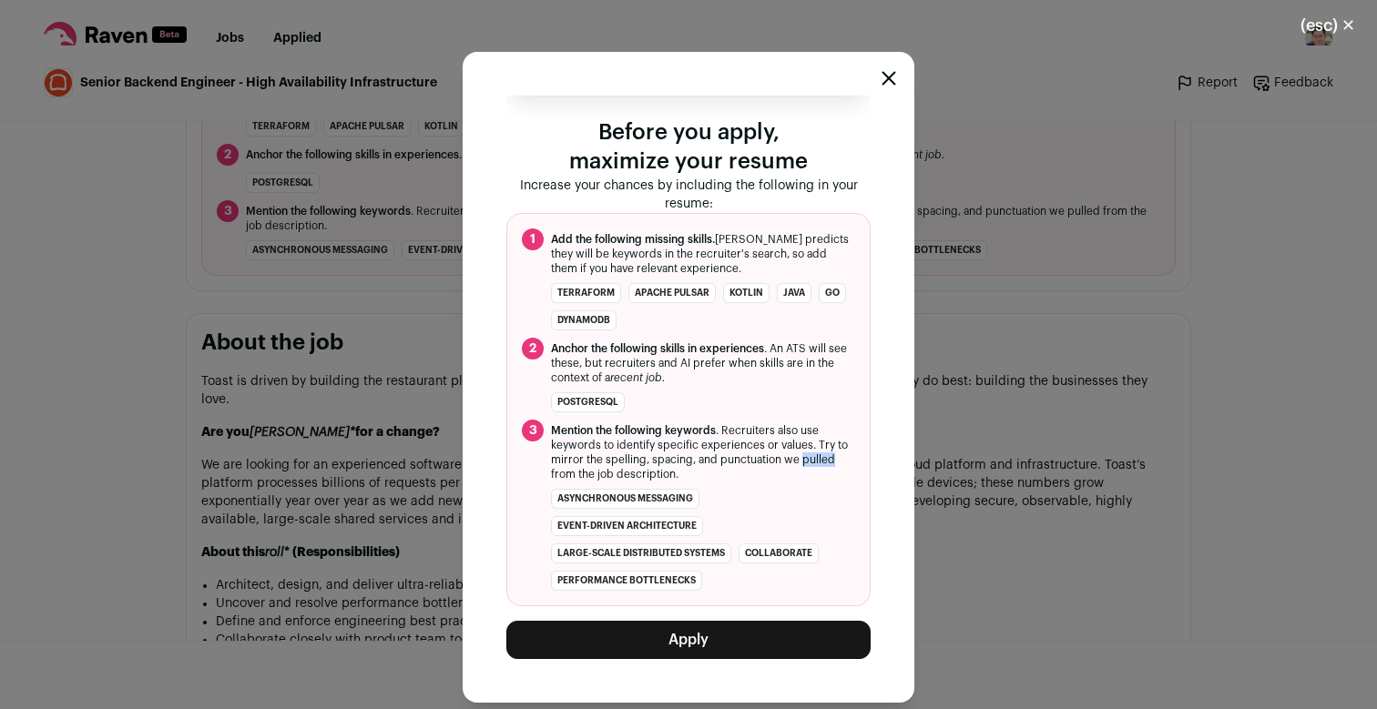
click at [822, 454] on span "Mention the following keywords . Recruiters also use keywords to identify speci…" at bounding box center [703, 452] width 304 height 58
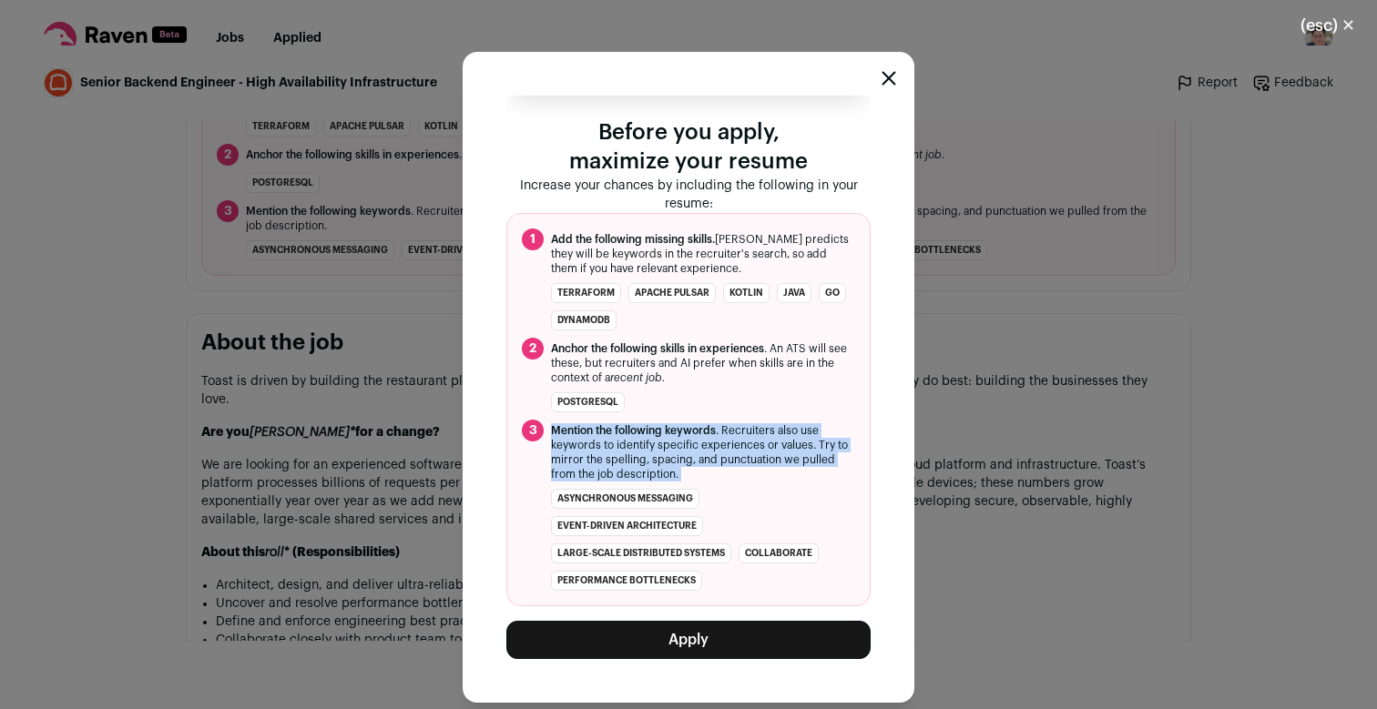
click at [822, 454] on span "Mention the following keywords . Recruiters also use keywords to identify speci…" at bounding box center [703, 452] width 304 height 58
click at [822, 467] on span "Mention the following keywords . Recruiters also use keywords to identify speci…" at bounding box center [703, 452] width 304 height 58
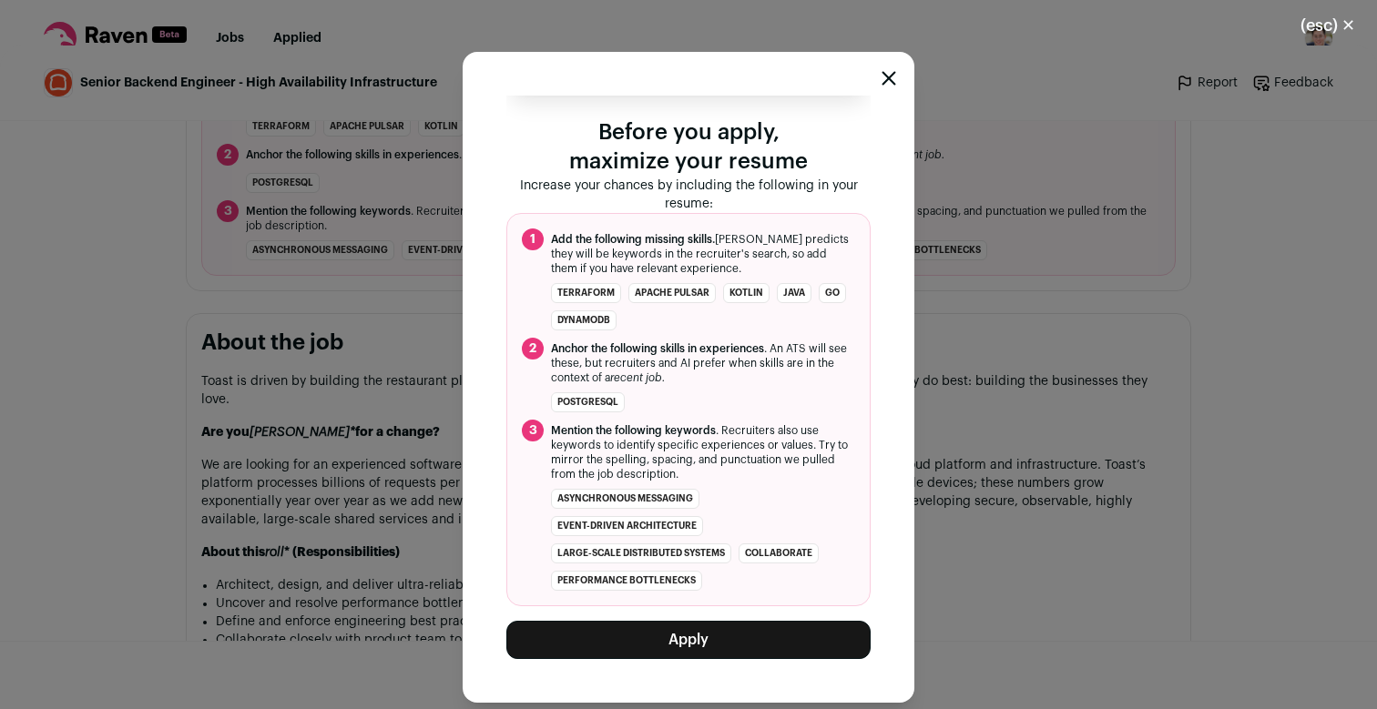
click at [822, 467] on span "Mention the following keywords . Recruiters also use keywords to identify speci…" at bounding box center [703, 452] width 304 height 58
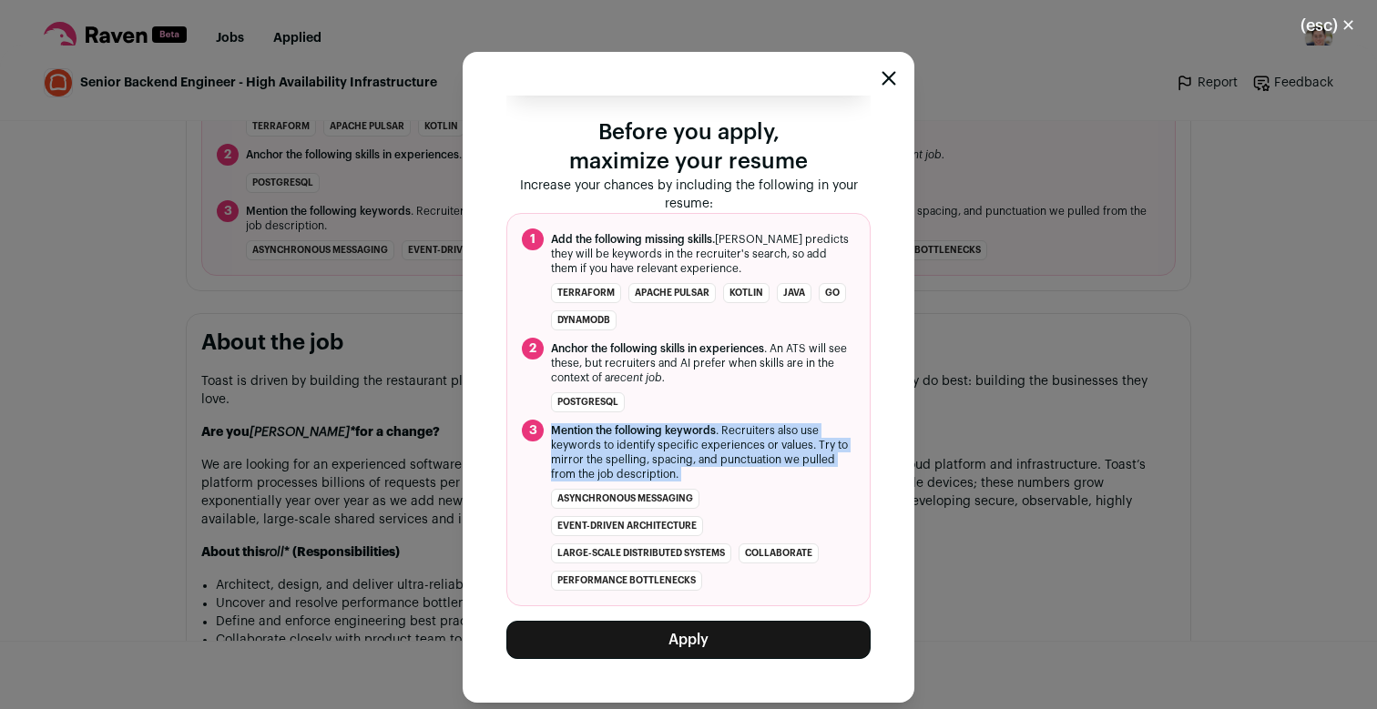
click at [822, 467] on span "Mention the following keywords . Recruiters also use keywords to identify speci…" at bounding box center [703, 452] width 304 height 58
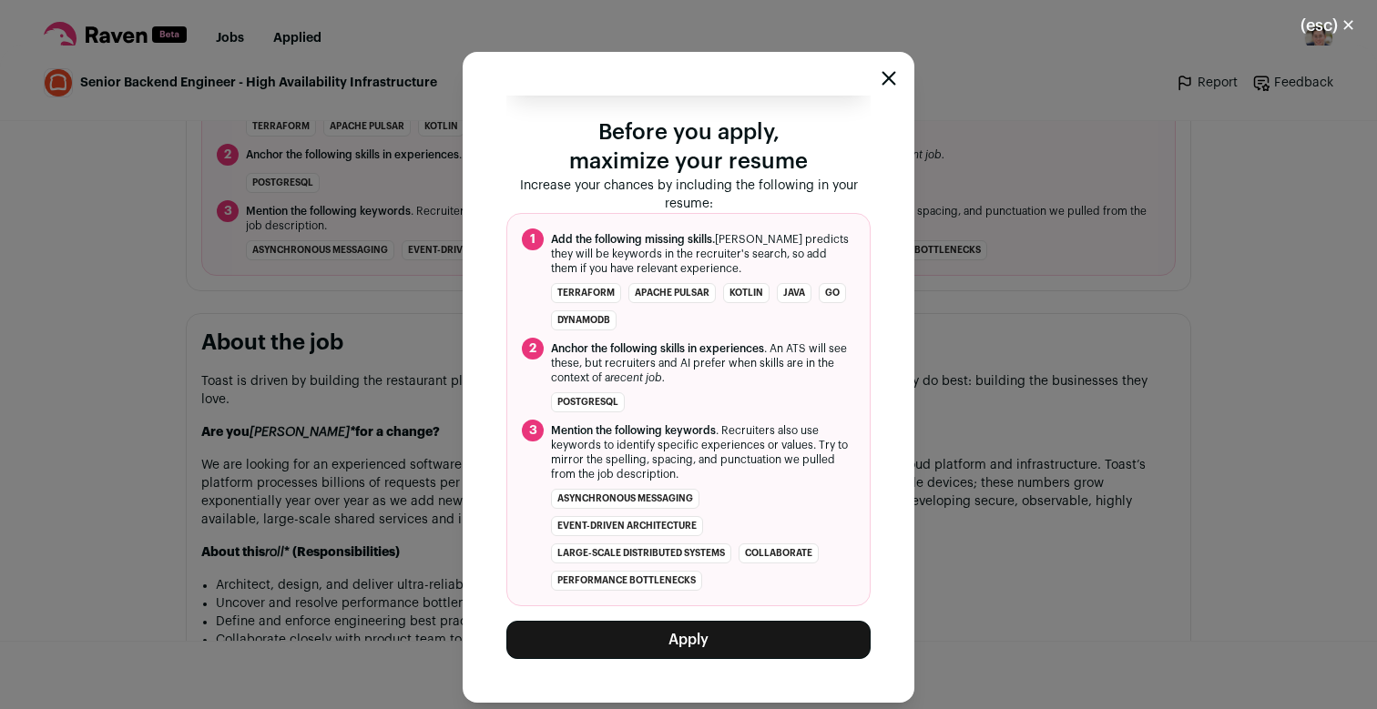
click at [820, 374] on span "Anchor the following skills in experiences . An ATS will see these, but recruit…" at bounding box center [703, 363] width 304 height 44
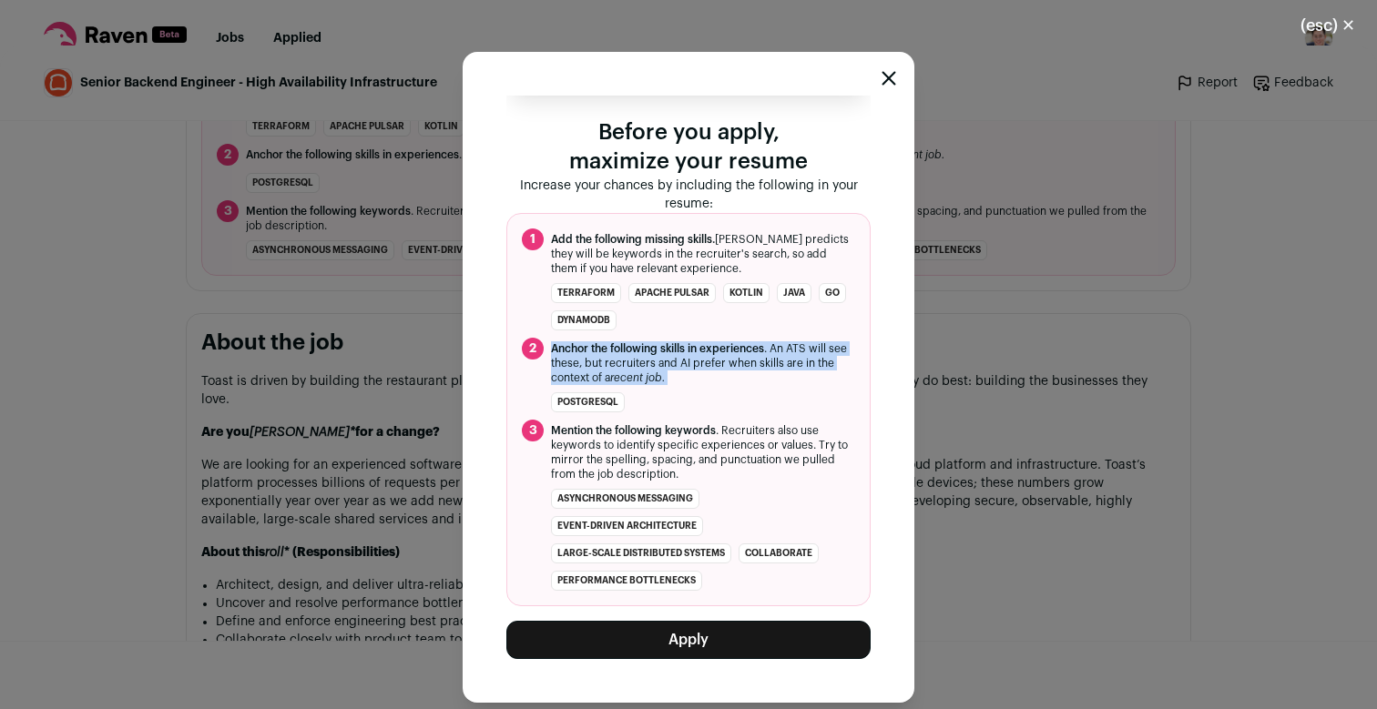
click at [820, 374] on span "Anchor the following skills in experiences . An ATS will see these, but recruit…" at bounding box center [703, 363] width 304 height 44
click at [820, 366] on span "Anchor the following skills in experiences . An ATS will see these, but recruit…" at bounding box center [703, 363] width 304 height 44
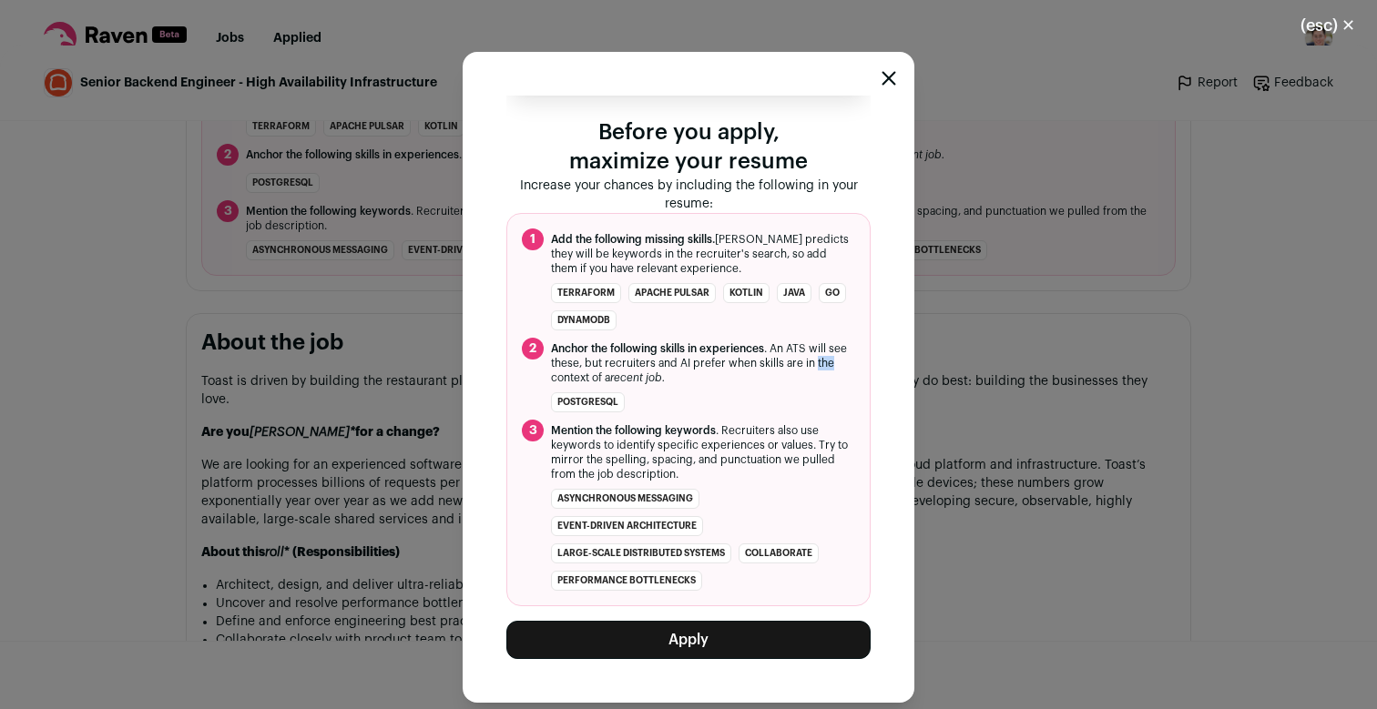
click at [820, 366] on span "Anchor the following skills in experiences . An ATS will see these, but recruit…" at bounding box center [703, 363] width 304 height 44
click at [820, 331] on ol "1 Add the following missing skills. [PERSON_NAME] predicts they will be keyword…" at bounding box center [688, 409] width 364 height 393
click at [826, 327] on ul "Terraform Apache Pulsar Kotlin Java Go DynamoDB" at bounding box center [703, 306] width 304 height 47
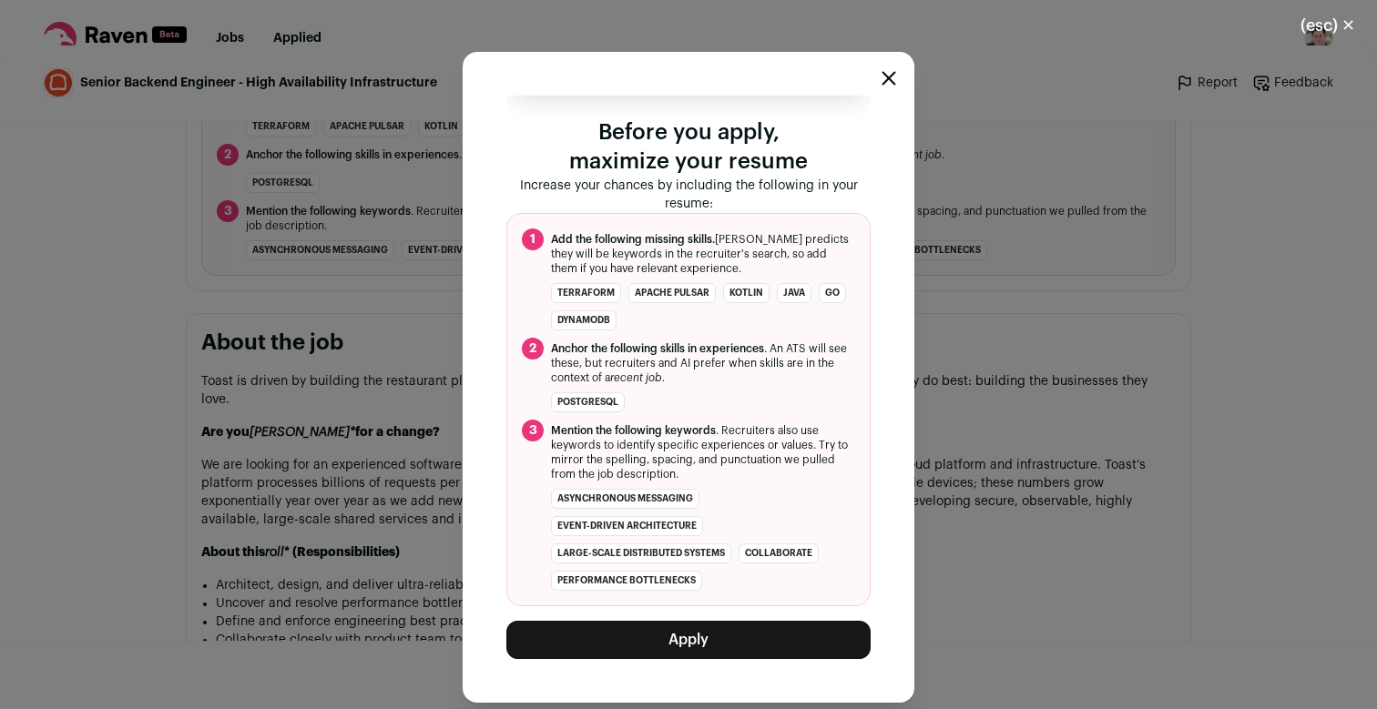
click at [774, 454] on span "Mention the following keywords . Recruiters also use keywords to identify speci…" at bounding box center [703, 452] width 304 height 58
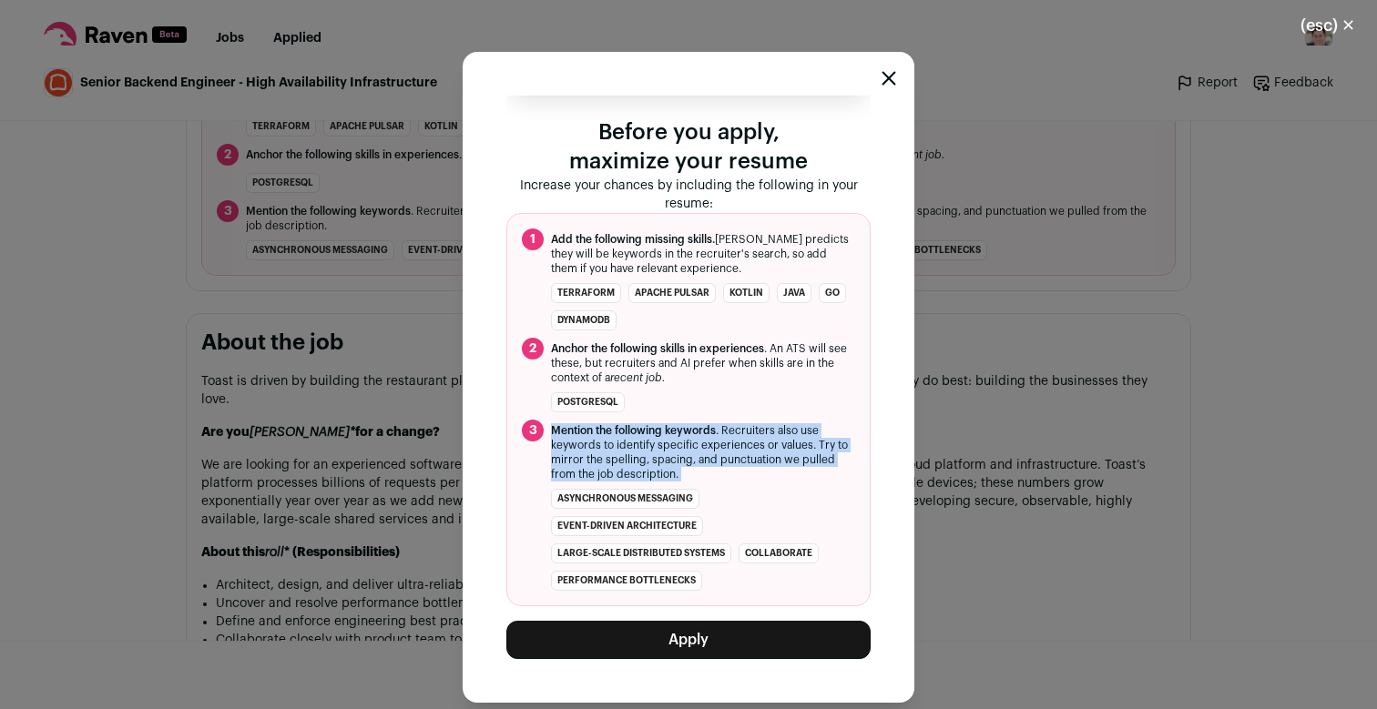
click at [774, 454] on span "Mention the following keywords . Recruiters also use keywords to identify speci…" at bounding box center [703, 452] width 304 height 58
click at [782, 473] on span "Mention the following keywords . Recruiters also use keywords to identify speci…" at bounding box center [703, 452] width 304 height 58
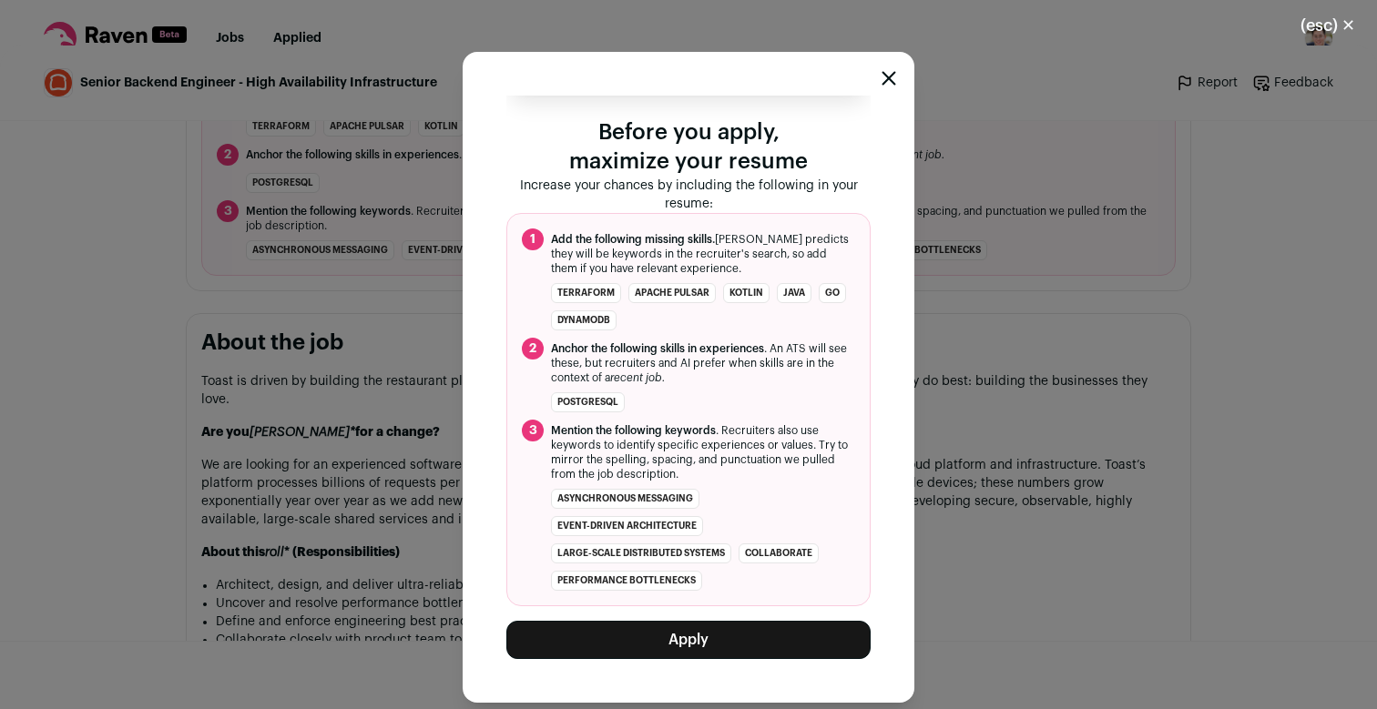
click at [782, 473] on span "Mention the following keywords . Recruiters also use keywords to identify speci…" at bounding box center [703, 452] width 304 height 58
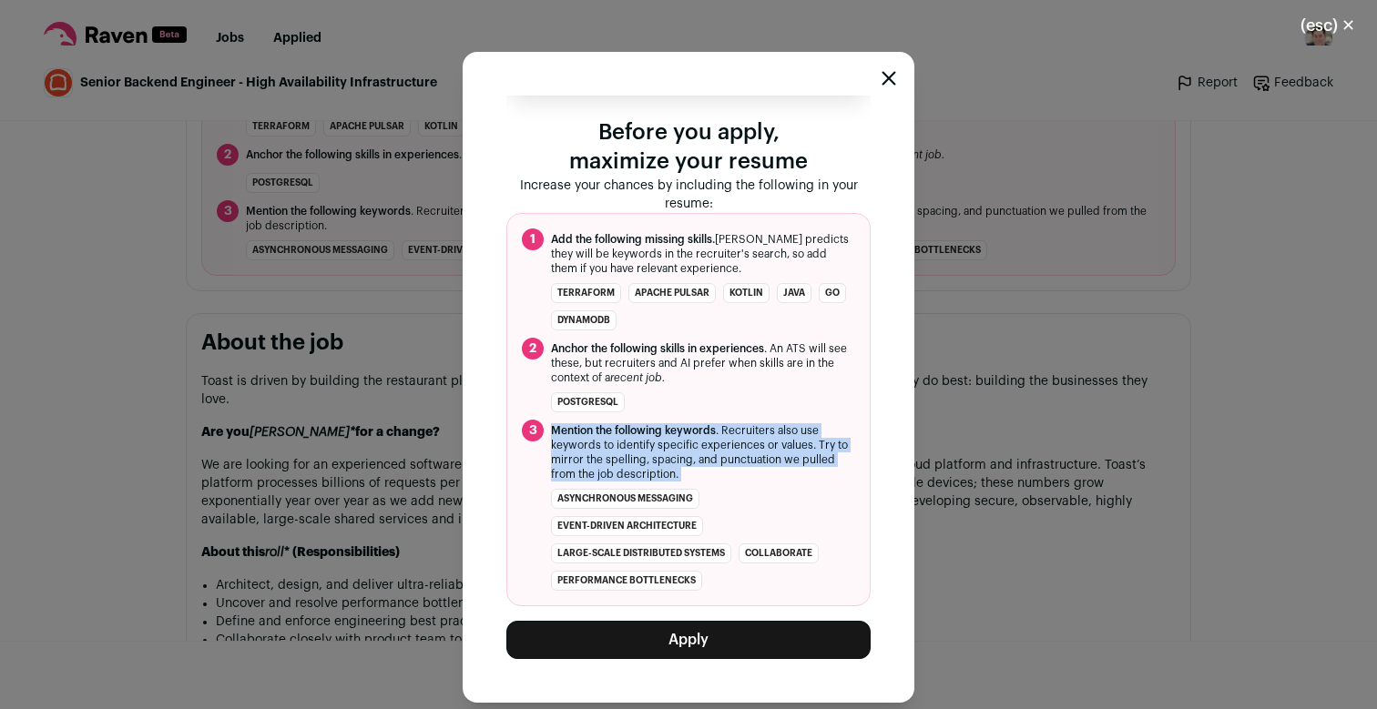
click at [782, 473] on span "Mention the following keywords . Recruiters also use keywords to identify speci…" at bounding box center [703, 452] width 304 height 58
click at [785, 477] on span "Mention the following keywords . Recruiters also use keywords to identify speci…" at bounding box center [703, 452] width 304 height 58
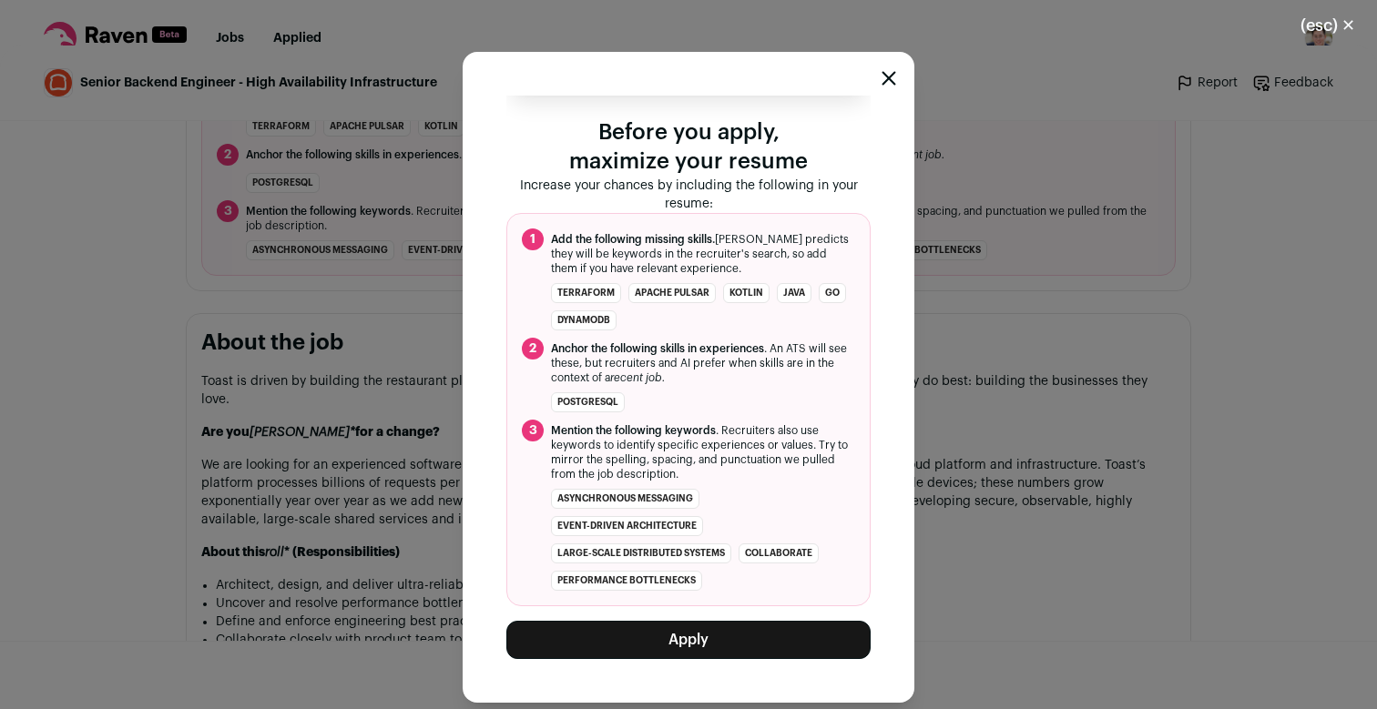
click at [790, 482] on ol "1 Add the following missing skills. [PERSON_NAME] predicts they will be keyword…" at bounding box center [688, 409] width 364 height 393
click at [801, 509] on ul "asynchronous messaging event-driven architecture large-scale distributed system…" at bounding box center [703, 540] width 304 height 102
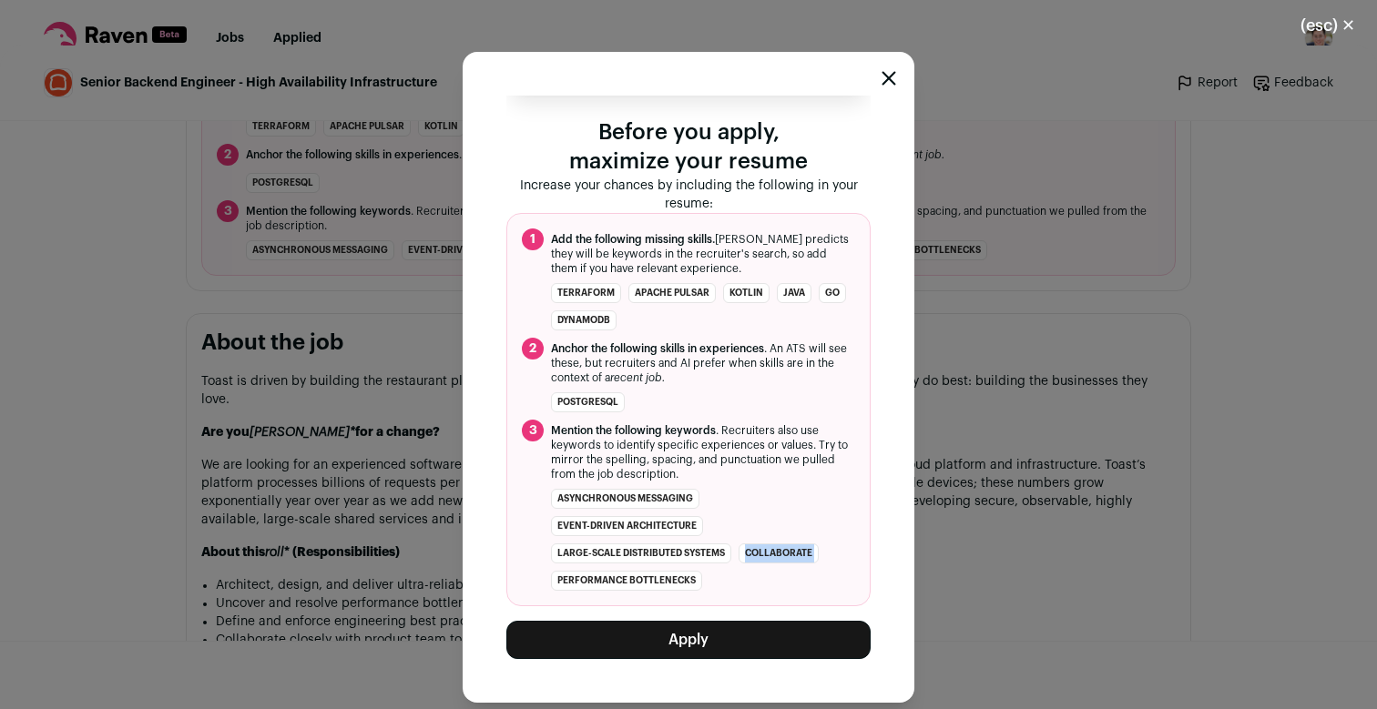
click at [801, 526] on ul "asynchronous messaging event-driven architecture large-scale distributed system…" at bounding box center [703, 540] width 304 height 102
click at [763, 482] on ol "1 Add the following missing skills. [PERSON_NAME] predicts they will be keyword…" at bounding box center [688, 409] width 364 height 393
